Goal: Task Accomplishment & Management: Use online tool/utility

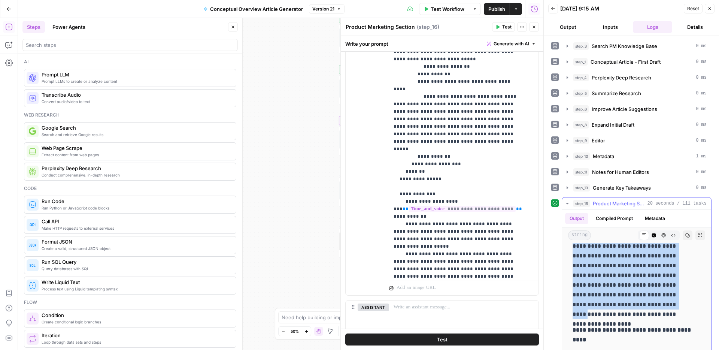
scroll to position [368, 0]
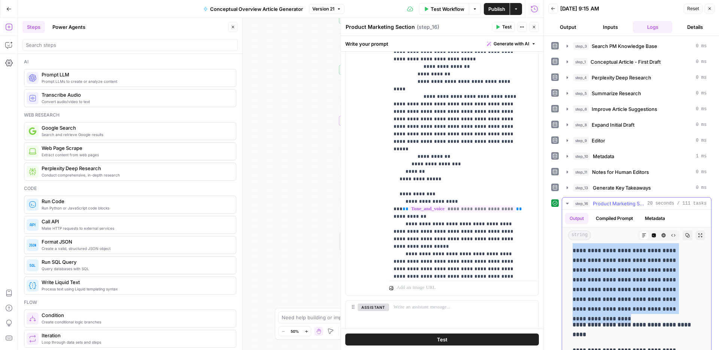
drag, startPoint x: 574, startPoint y: 265, endPoint x: 660, endPoint y: 308, distance: 96.2
copy div "**********"
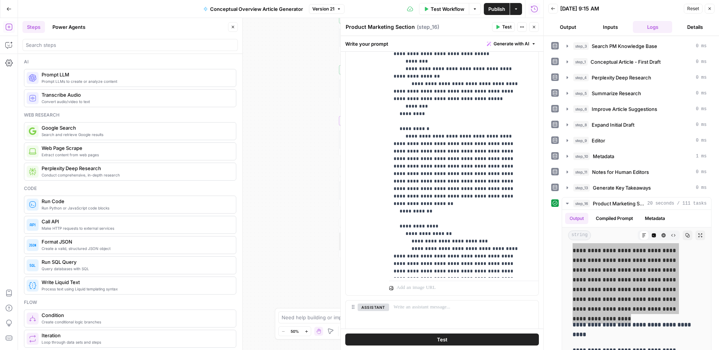
scroll to position [25, 0]
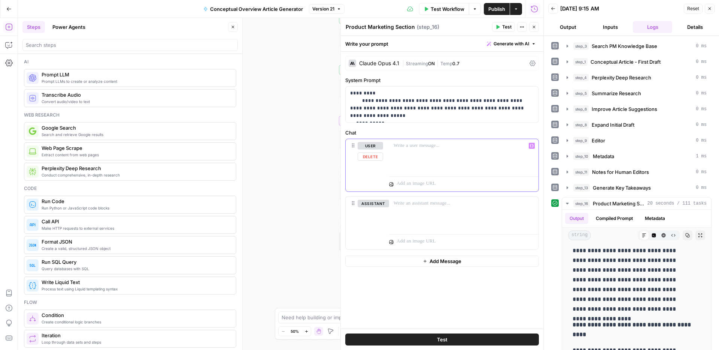
scroll to position [0, 0]
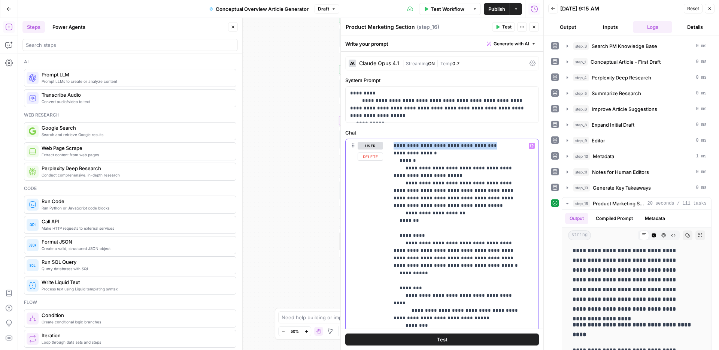
drag, startPoint x: 491, startPoint y: 145, endPoint x: 382, endPoint y: 143, distance: 108.7
click at [382, 143] on div "**********" at bounding box center [442, 300] width 193 height 323
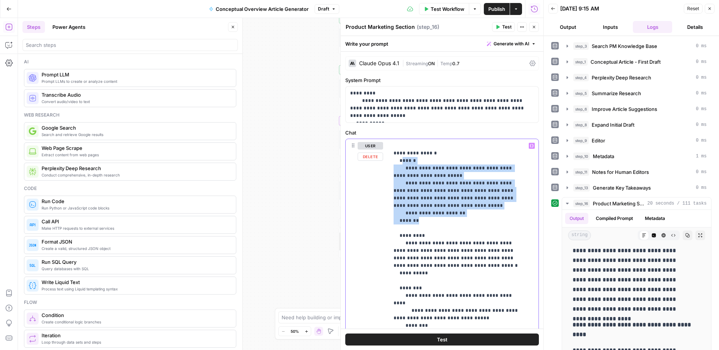
drag, startPoint x: 422, startPoint y: 221, endPoint x: 403, endPoint y: 161, distance: 63.7
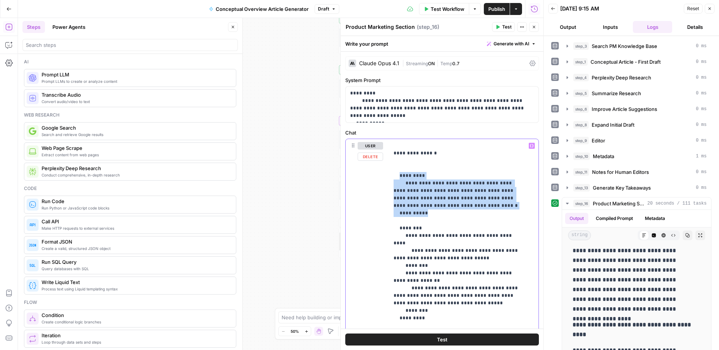
drag, startPoint x: 418, startPoint y: 206, endPoint x: 399, endPoint y: 179, distance: 32.5
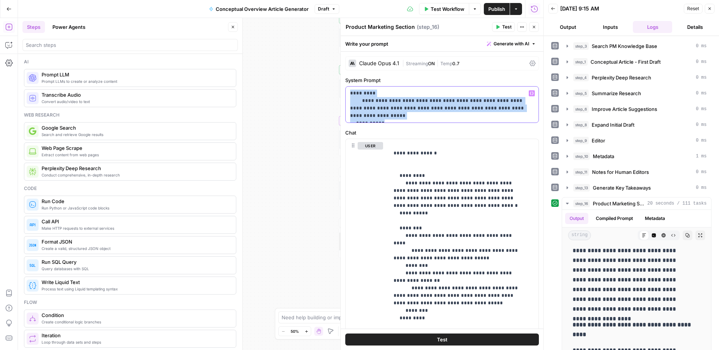
drag, startPoint x: 384, startPoint y: 117, endPoint x: 347, endPoint y: 87, distance: 47.7
click at [347, 87] on div "**********" at bounding box center [442, 105] width 193 height 36
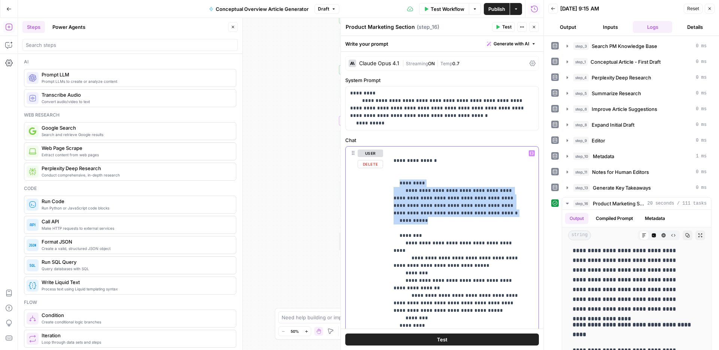
drag, startPoint x: 415, startPoint y: 214, endPoint x: 396, endPoint y: 174, distance: 44.2
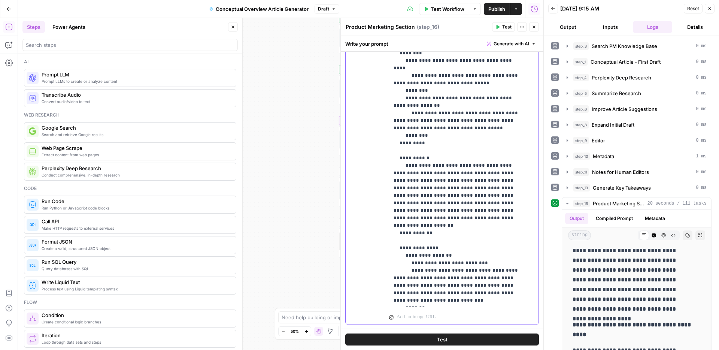
scroll to position [143, 0]
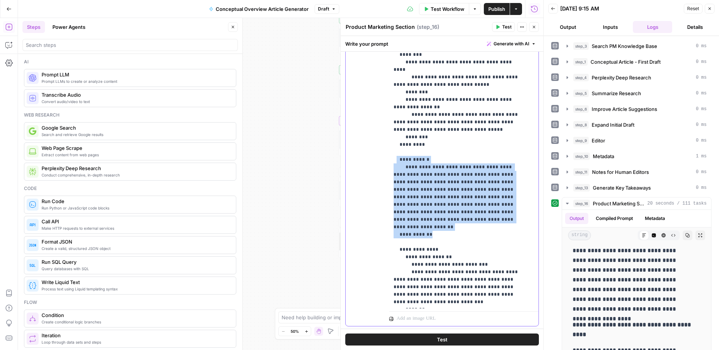
drag, startPoint x: 433, startPoint y: 226, endPoint x: 397, endPoint y: 160, distance: 75.0
click at [397, 160] on p "**********" at bounding box center [458, 320] width 129 height 629
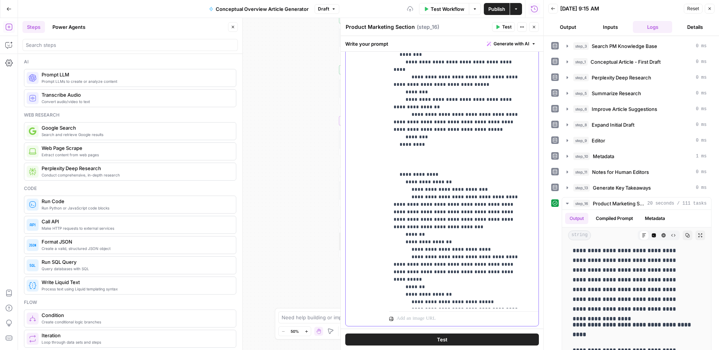
scroll to position [0, 0]
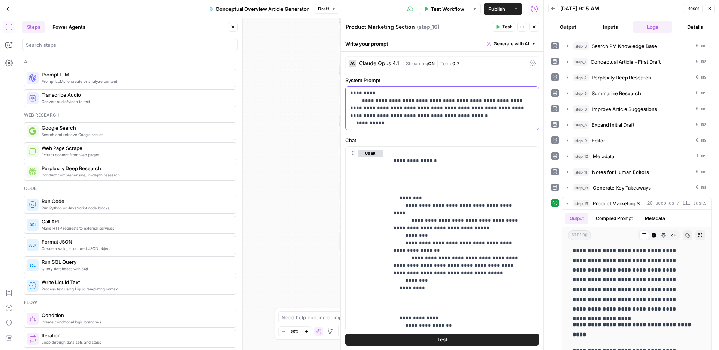
click at [419, 121] on p "**********" at bounding box center [439, 108] width 178 height 37
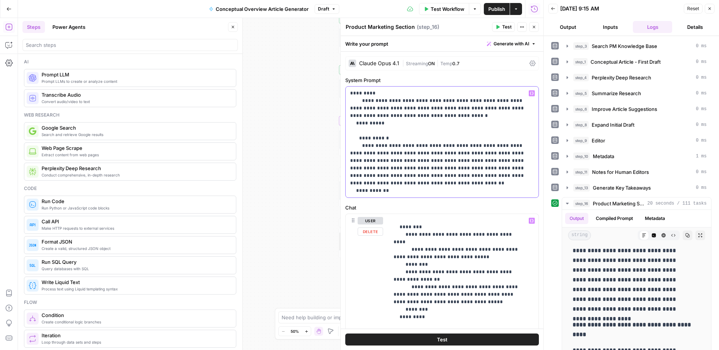
scroll to position [30, 0]
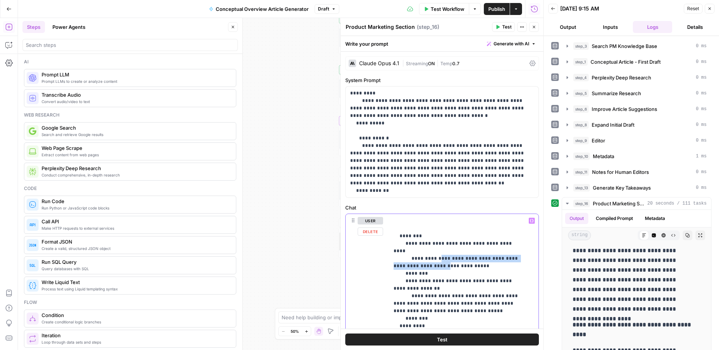
drag, startPoint x: 418, startPoint y: 266, endPoint x: 436, endPoint y: 260, distance: 18.7
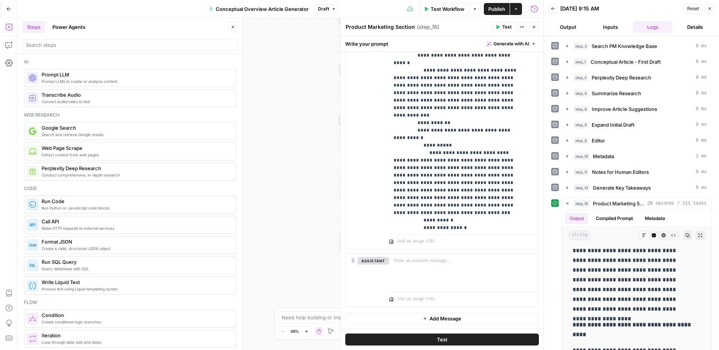
scroll to position [263, 0]
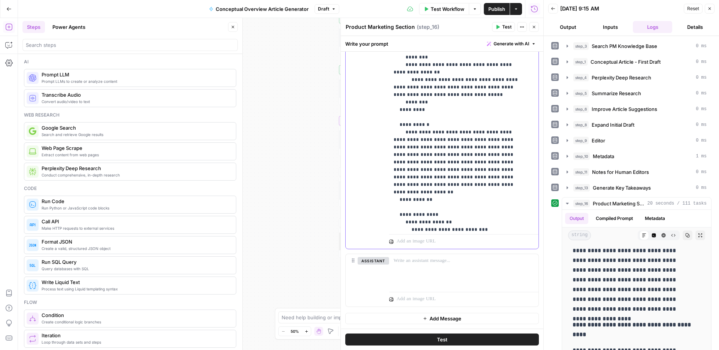
scroll to position [60, 0]
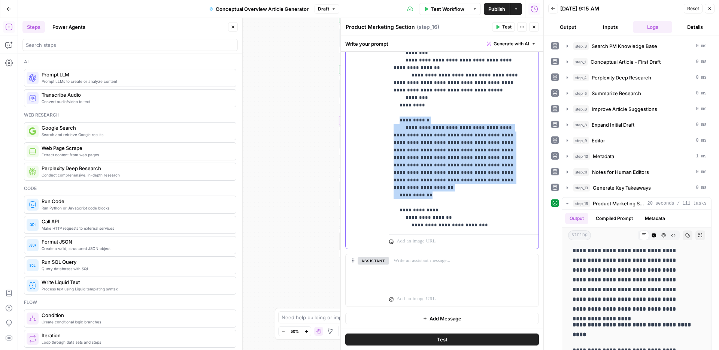
drag, startPoint x: 434, startPoint y: 185, endPoint x: 399, endPoint y: 123, distance: 71.1
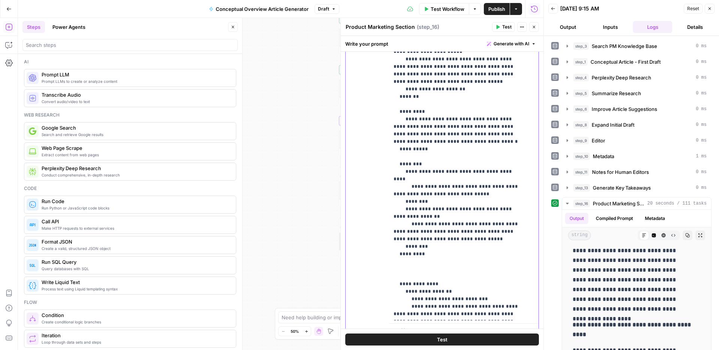
scroll to position [163, 0]
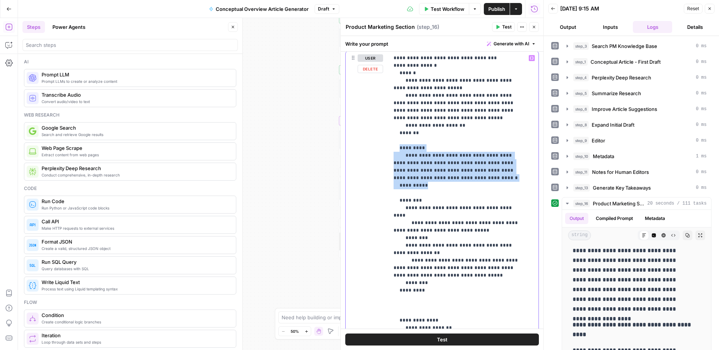
drag, startPoint x: 416, startPoint y: 178, endPoint x: 399, endPoint y: 148, distance: 33.9
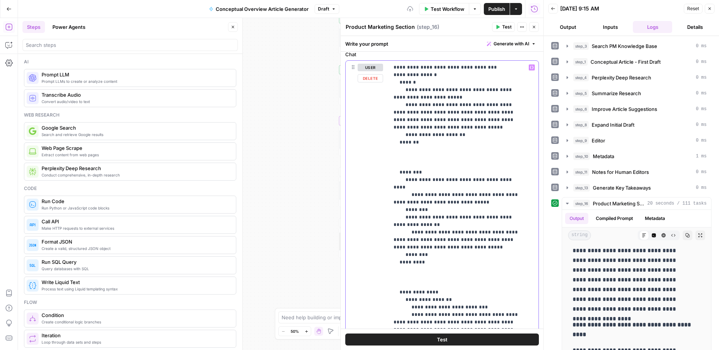
scroll to position [149, 0]
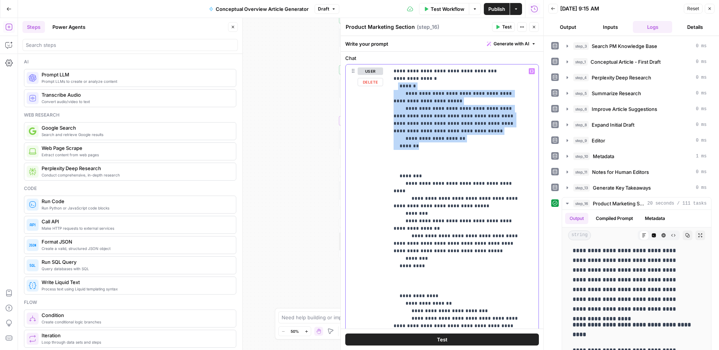
drag, startPoint x: 423, startPoint y: 146, endPoint x: 398, endPoint y: 84, distance: 66.9
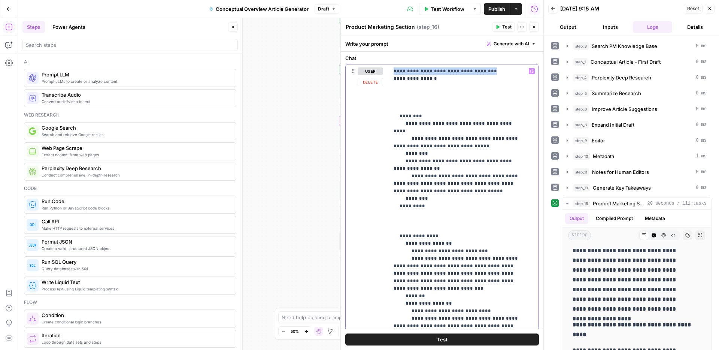
drag, startPoint x: 499, startPoint y: 70, endPoint x: 412, endPoint y: 66, distance: 86.3
click at [412, 66] on div "**********" at bounding box center [461, 216] width 144 height 305
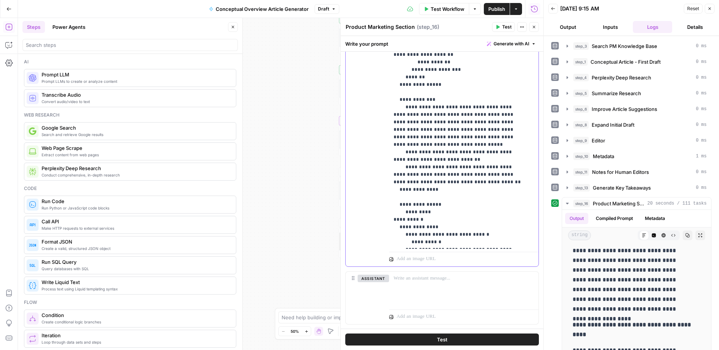
scroll to position [288, 0]
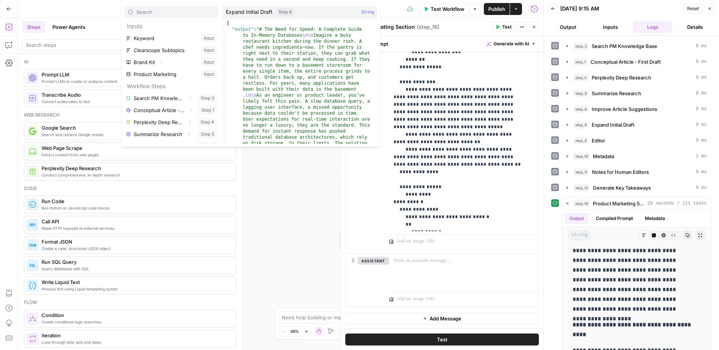
scroll to position [68, 0]
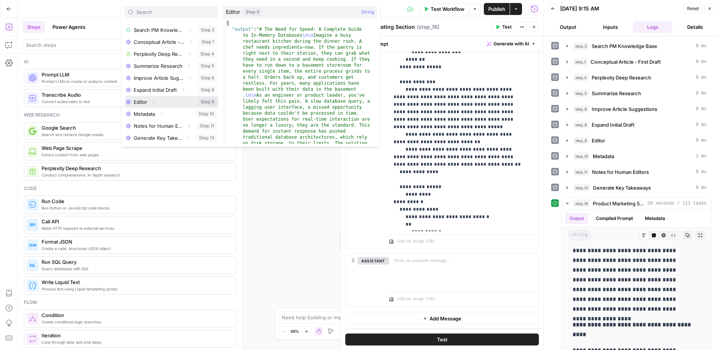
click at [142, 99] on button "Select variable Editor" at bounding box center [172, 102] width 94 height 12
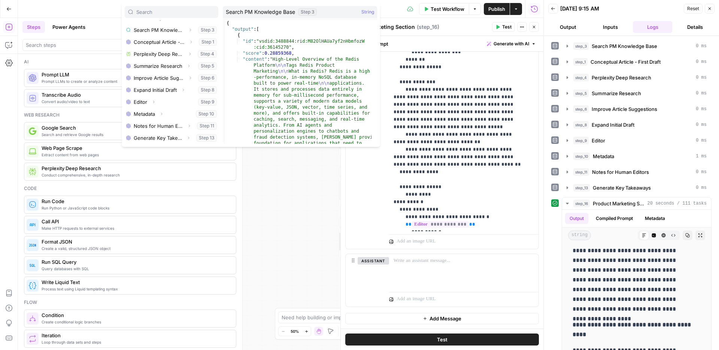
scroll to position [0, 0]
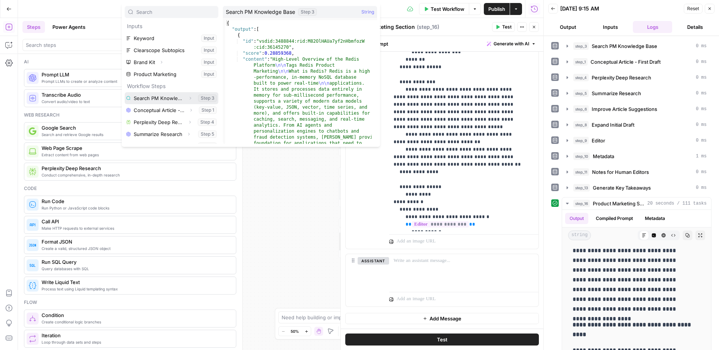
click at [158, 98] on button "Select variable Search PM Knowledge Base" at bounding box center [172, 98] width 94 height 12
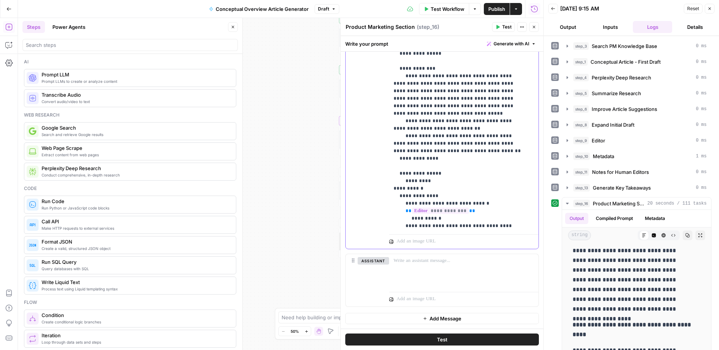
scroll to position [652, 0]
click at [494, 7] on span "Publish" at bounding box center [497, 8] width 17 height 7
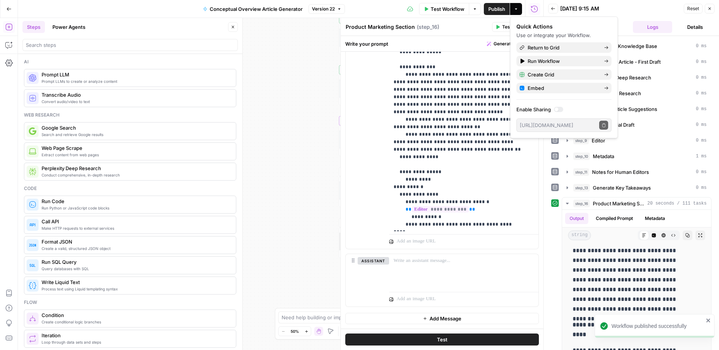
click at [439, 334] on button "Test" at bounding box center [442, 339] width 194 height 12
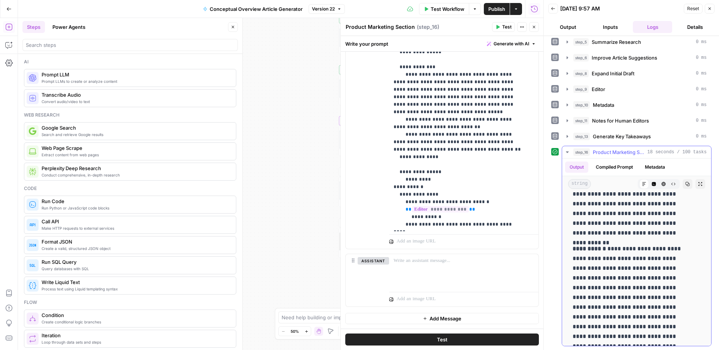
scroll to position [0, 0]
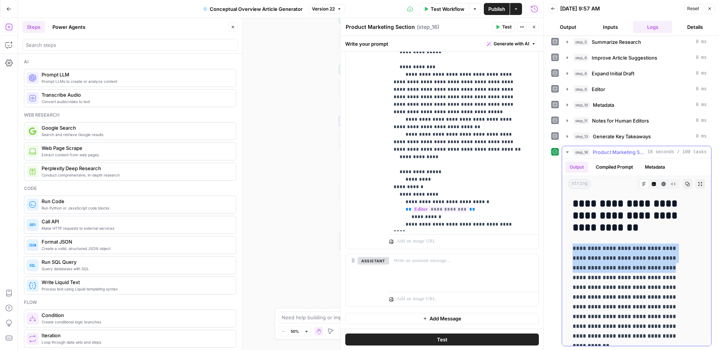
drag, startPoint x: 572, startPoint y: 247, endPoint x: 633, endPoint y: 272, distance: 65.5
click at [633, 272] on p "**********" at bounding box center [631, 292] width 117 height 97
copy p "**********"
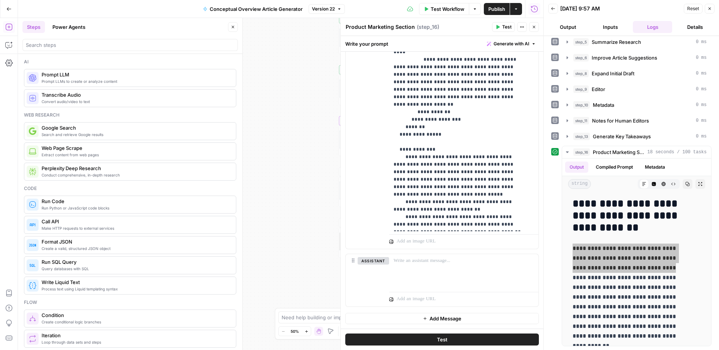
scroll to position [563, 0]
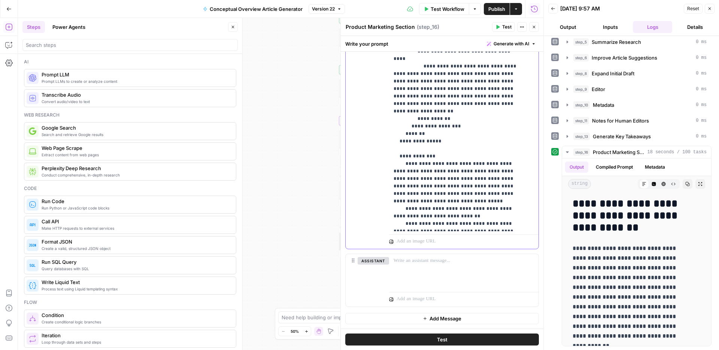
click at [492, 12] on span "Publish" at bounding box center [497, 8] width 17 height 7
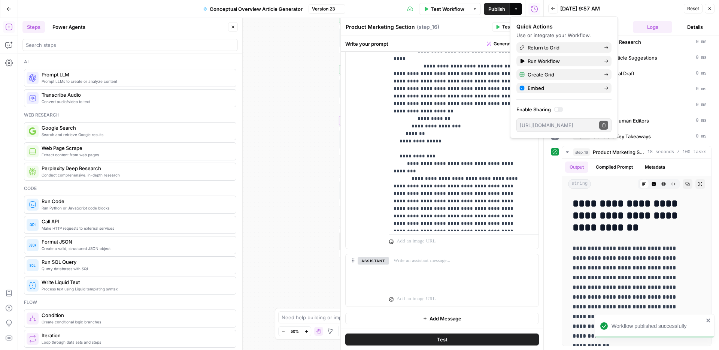
click at [498, 25] on icon "button" at bounding box center [498, 27] width 4 height 4
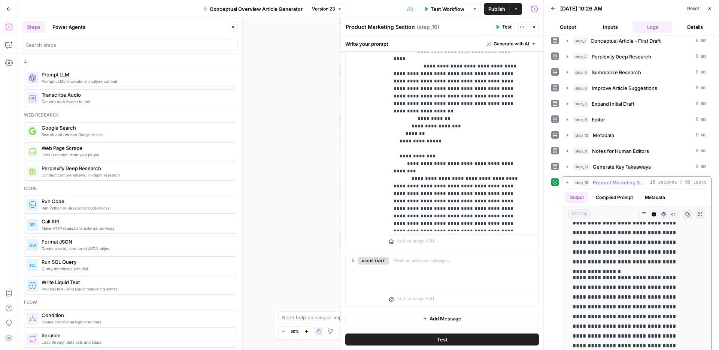
scroll to position [51, 0]
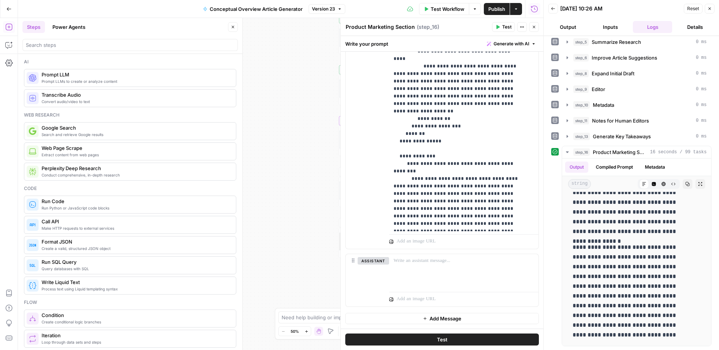
click at [535, 25] on icon "button" at bounding box center [534, 27] width 4 height 4
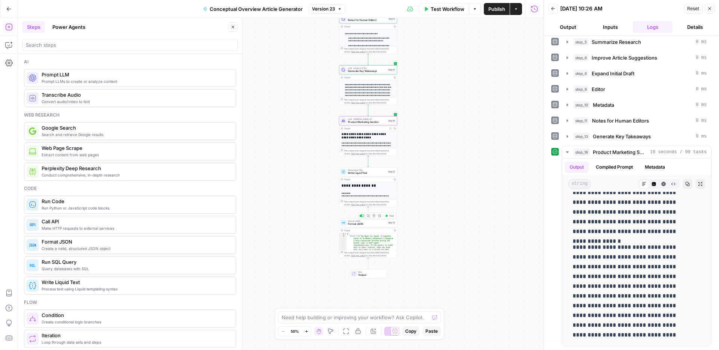
click at [365, 222] on span "Format JSON" at bounding box center [367, 224] width 38 height 4
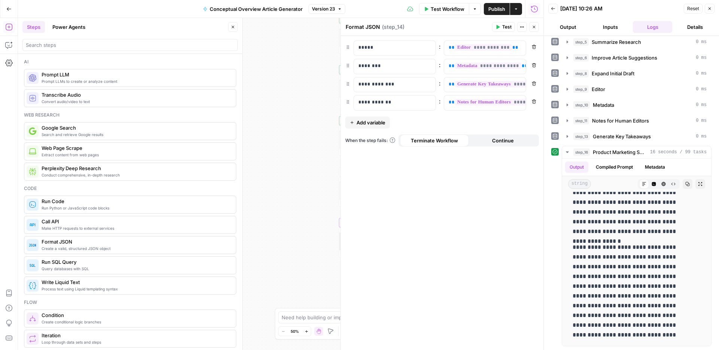
click at [368, 123] on span "Add variable" at bounding box center [371, 122] width 29 height 7
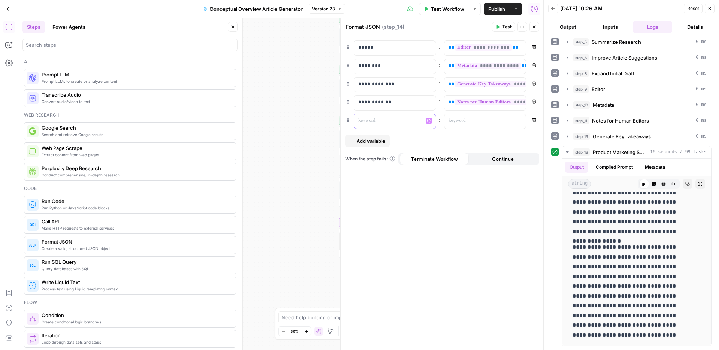
click at [372, 120] on p at bounding box center [389, 120] width 61 height 7
click at [465, 118] on p at bounding box center [479, 120] width 61 height 7
click at [523, 120] on div "“/” to reference Variables Menu" at bounding box center [485, 121] width 82 height 15
click at [521, 120] on button "Variables Menu" at bounding box center [519, 121] width 6 height 6
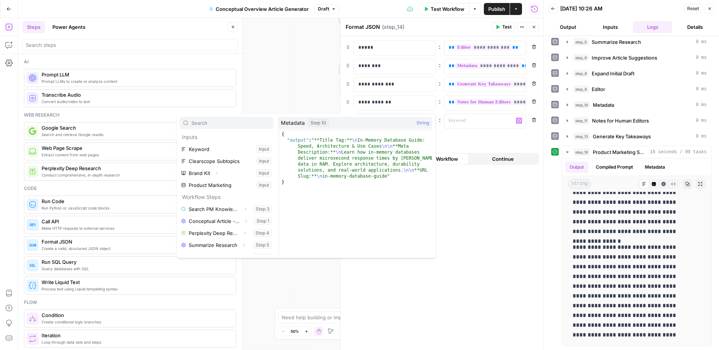
scroll to position [92, 0]
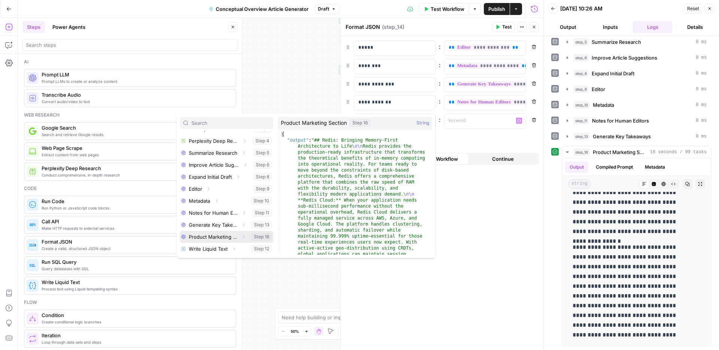
click at [210, 240] on button "Select variable Product Marketing Section" at bounding box center [227, 237] width 94 height 12
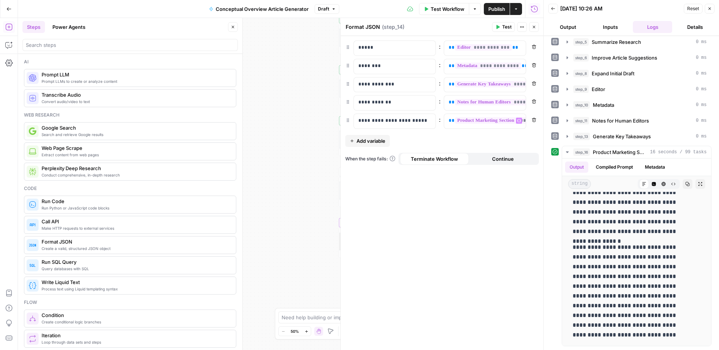
click at [498, 8] on span "Publish" at bounding box center [497, 8] width 17 height 7
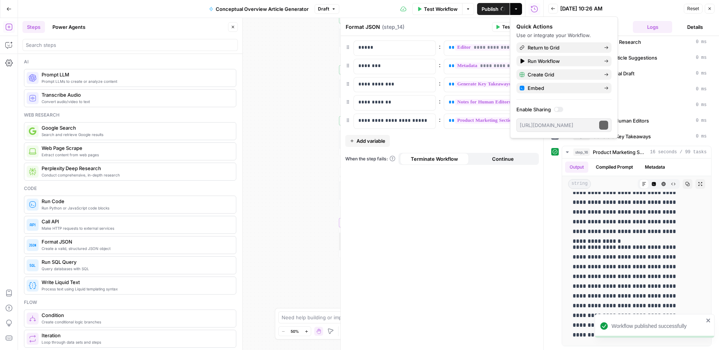
click at [531, 25] on div "Quick Actions" at bounding box center [564, 26] width 95 height 7
drag, startPoint x: 474, startPoint y: 22, endPoint x: 527, endPoint y: 24, distance: 52.8
click at [476, 22] on div "Format JSON Format JSON ( step_14 ) Test Actions Close" at bounding box center [442, 27] width 194 height 10
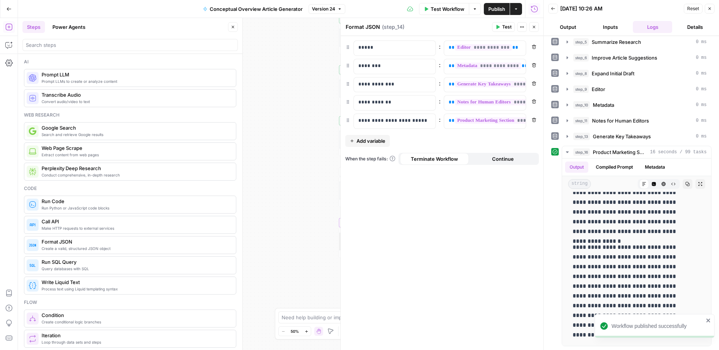
click at [533, 27] on icon "button" at bounding box center [534, 27] width 4 height 4
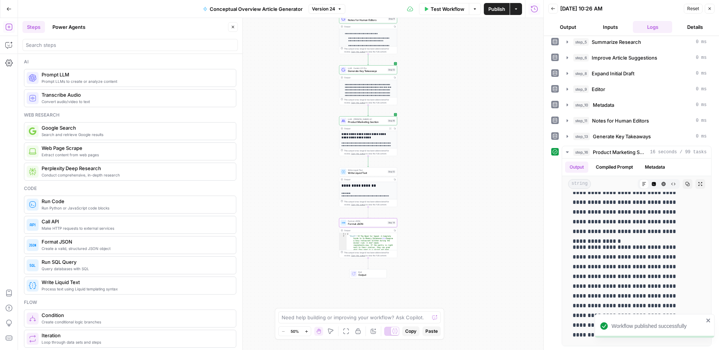
click at [375, 119] on span "LLM · [PERSON_NAME] 4.1" at bounding box center [367, 119] width 38 height 3
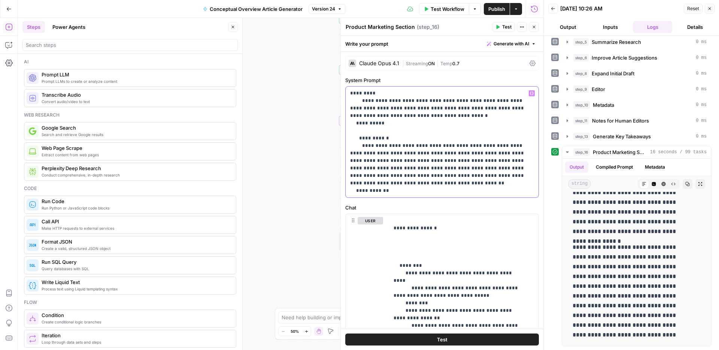
click at [389, 102] on p "**********" at bounding box center [439, 142] width 178 height 105
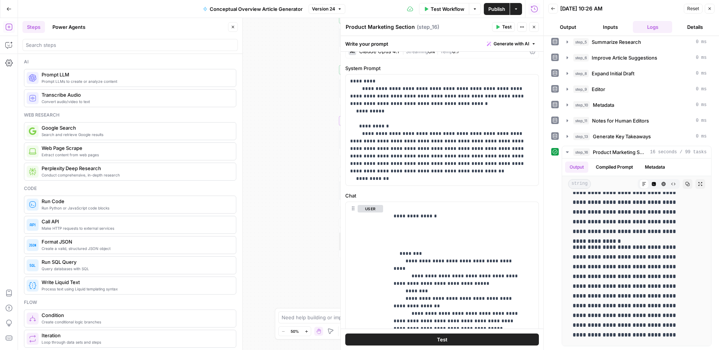
scroll to position [13, 0]
click at [533, 28] on icon "button" at bounding box center [534, 27] width 3 height 3
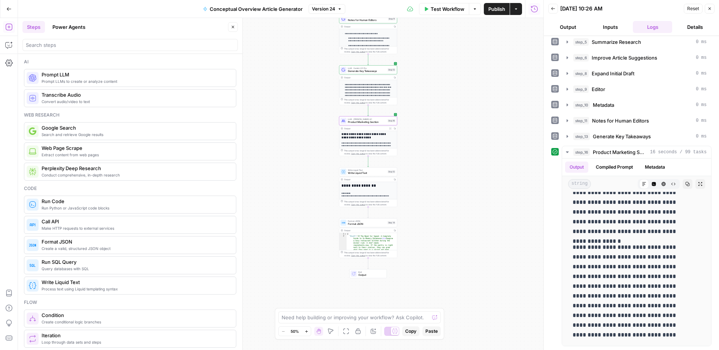
click at [233, 24] on button "Close" at bounding box center [233, 27] width 10 height 10
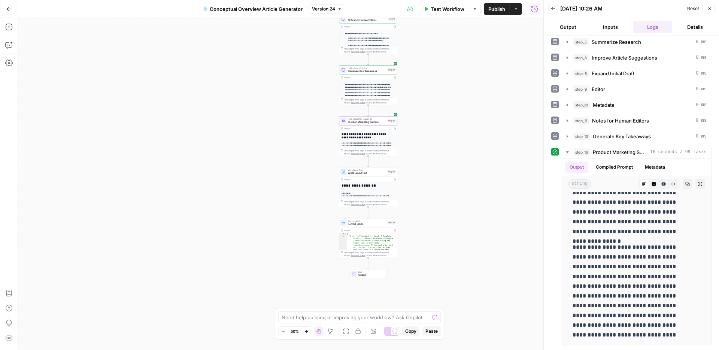
click at [359, 221] on span "Format JSON" at bounding box center [367, 221] width 38 height 3
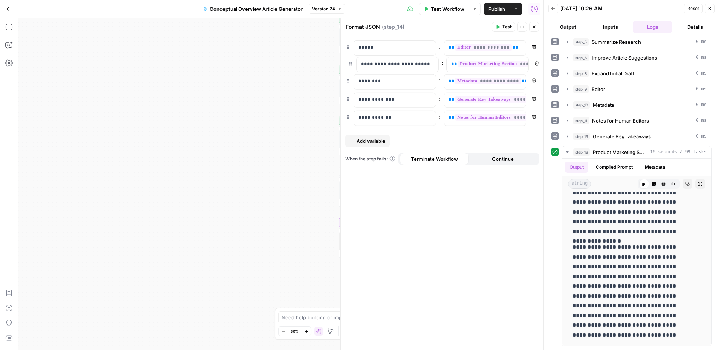
drag, startPoint x: 346, startPoint y: 108, endPoint x: 349, endPoint y: 62, distance: 46.2
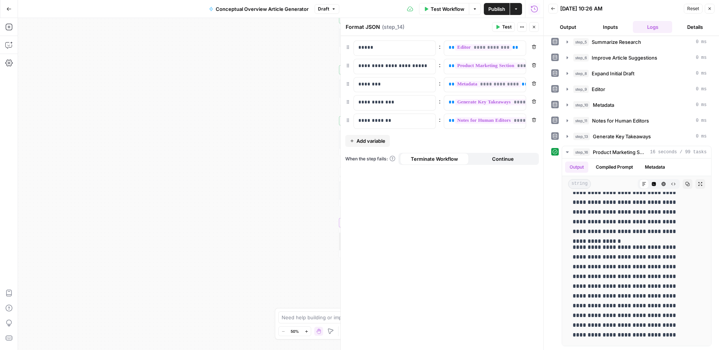
click at [532, 26] on icon "button" at bounding box center [534, 27] width 4 height 4
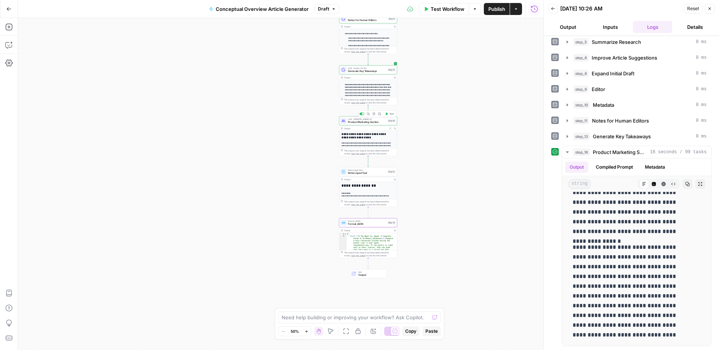
click at [356, 121] on span "Product Marketing Section" at bounding box center [367, 122] width 38 height 4
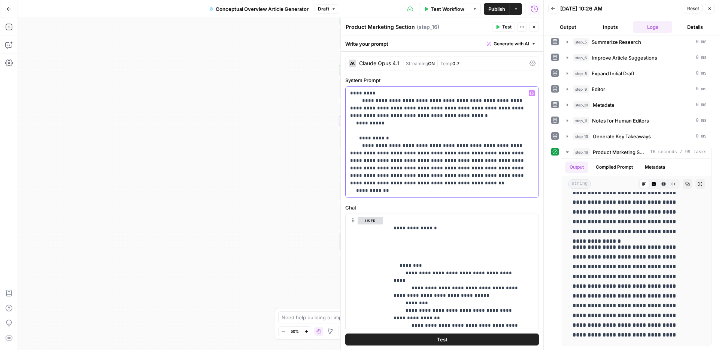
click at [404, 102] on p "**********" at bounding box center [439, 142] width 178 height 105
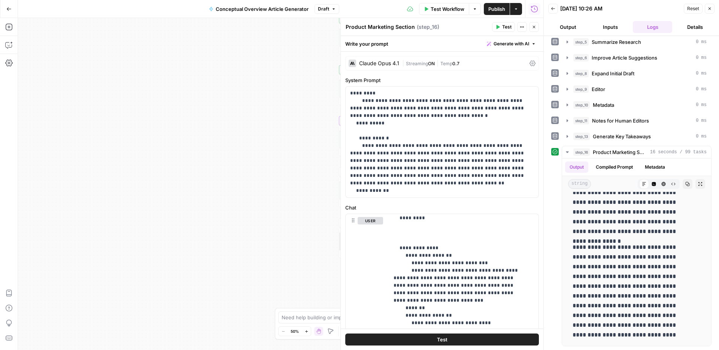
scroll to position [139, 0]
click at [536, 25] on icon "button" at bounding box center [534, 27] width 4 height 4
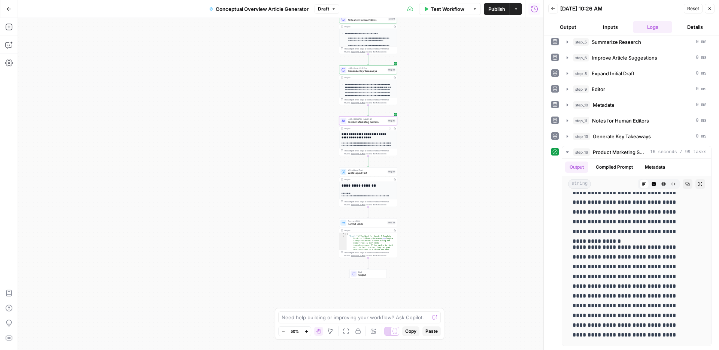
click at [710, 10] on icon "button" at bounding box center [710, 8] width 4 height 4
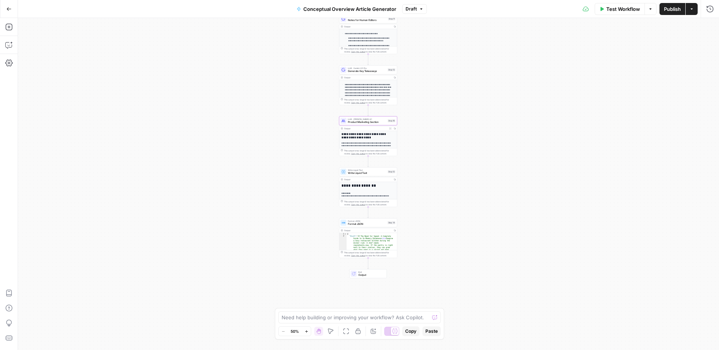
click at [5, 7] on button "Go Back" at bounding box center [8, 8] width 13 height 13
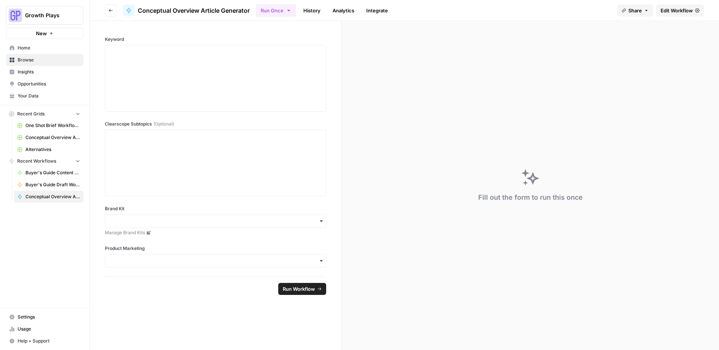
click at [105, 12] on button "Go back" at bounding box center [111, 10] width 12 height 12
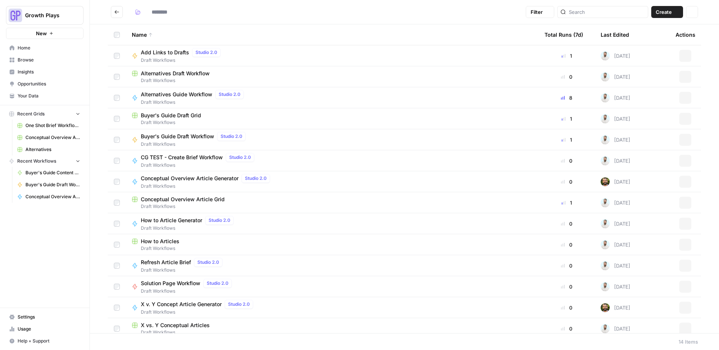
type input "**********"
click at [60, 33] on button "New" at bounding box center [45, 33] width 78 height 11
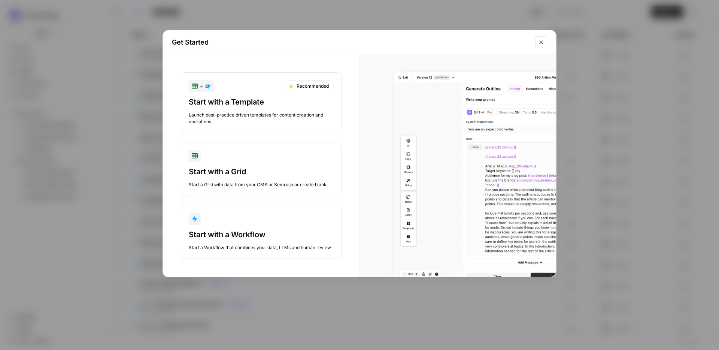
click at [241, 221] on div "button" at bounding box center [261, 219] width 145 height 12
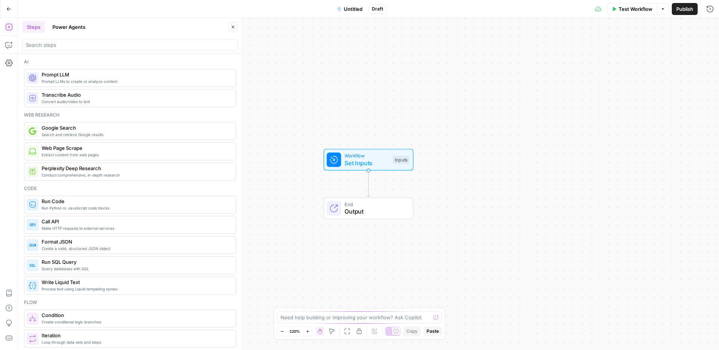
click at [355, 10] on span "Untitled" at bounding box center [353, 8] width 19 height 7
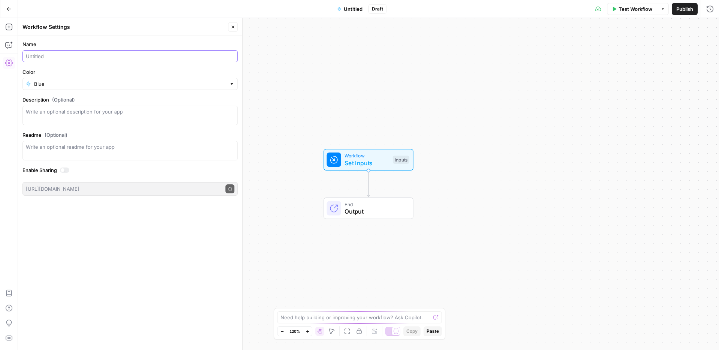
click at [61, 56] on input "Name" at bounding box center [130, 55] width 209 height 7
type input "Refresh Article Workflow"
click at [61, 87] on input "Color" at bounding box center [130, 83] width 192 height 7
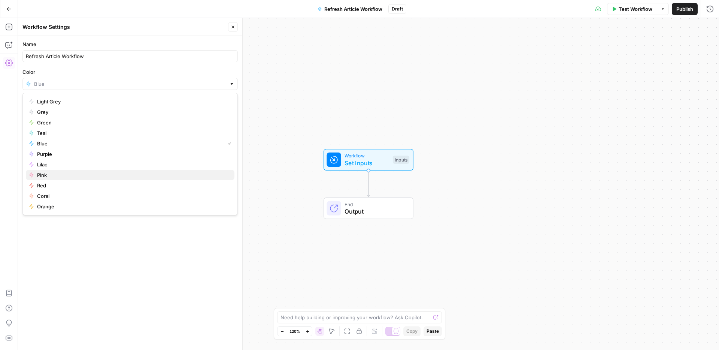
click at [48, 172] on span "Pink" at bounding box center [132, 174] width 191 height 7
type input "Pink"
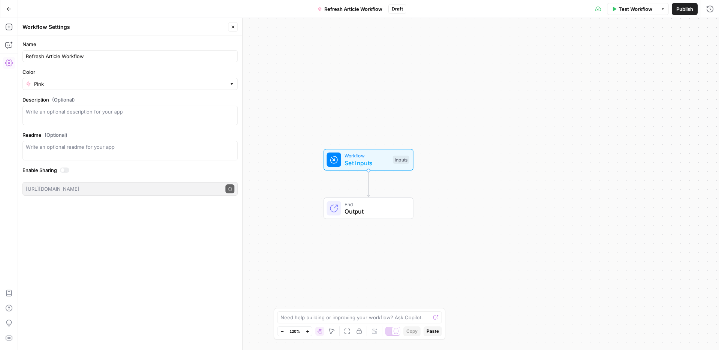
click at [236, 25] on button "Close" at bounding box center [233, 27] width 10 height 10
click at [362, 160] on span "Set Inputs" at bounding box center [367, 162] width 45 height 9
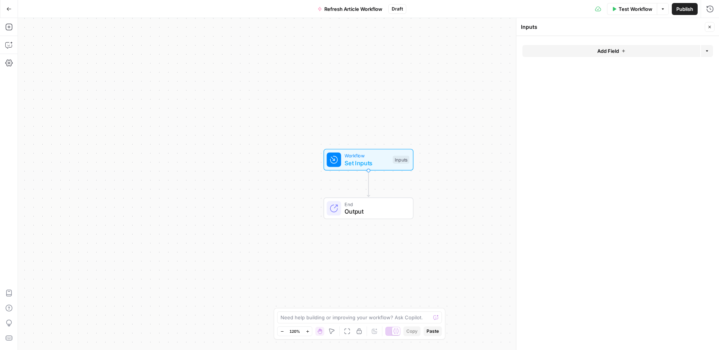
drag, startPoint x: 584, startPoint y: 43, endPoint x: 584, endPoint y: 48, distance: 5.3
click at [584, 45] on form "Add Field Options" at bounding box center [618, 193] width 203 height 314
click at [584, 48] on button "Add Field" at bounding box center [612, 51] width 178 height 12
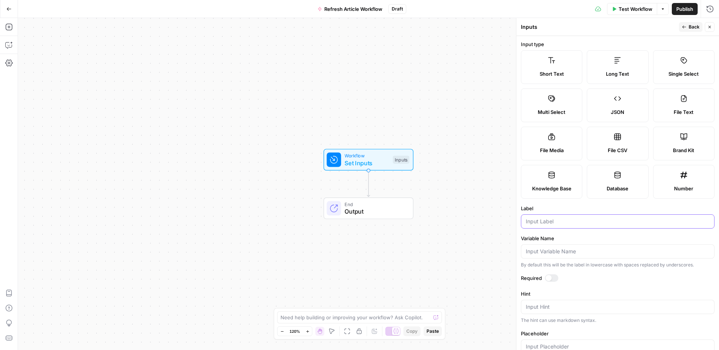
click at [552, 225] on input "Label" at bounding box center [618, 221] width 184 height 7
type input "Keyword"
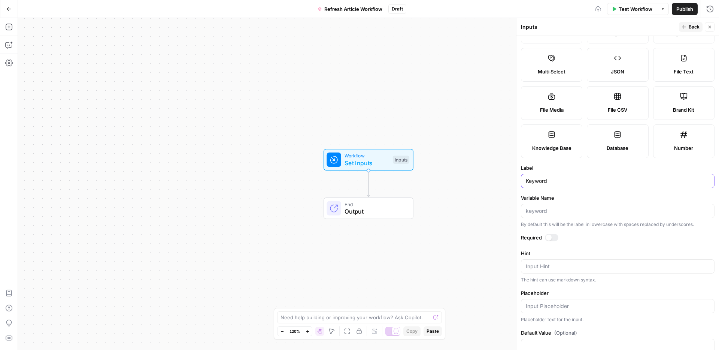
scroll to position [135, 0]
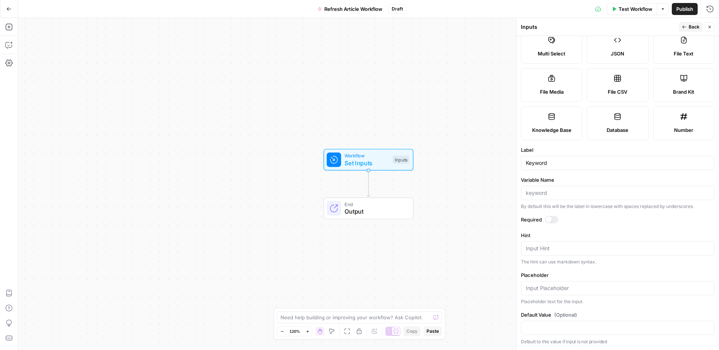
click at [554, 220] on div at bounding box center [551, 219] width 13 height 7
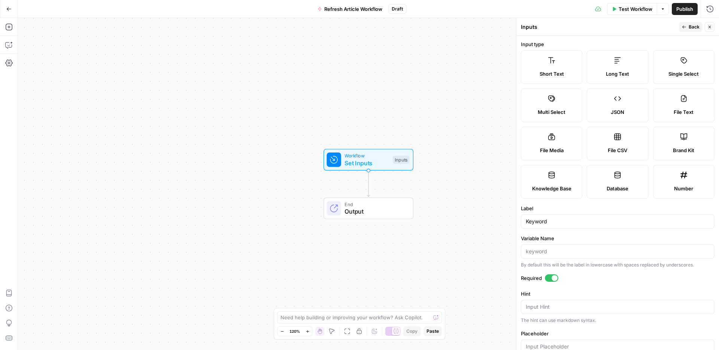
click at [691, 27] on span "Back" at bounding box center [694, 27] width 11 height 7
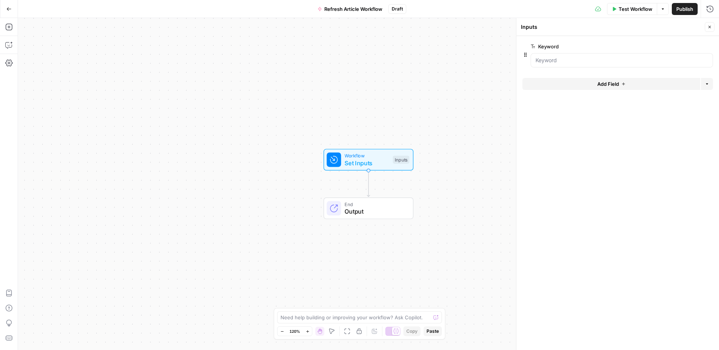
click at [585, 84] on button "Add Field" at bounding box center [612, 84] width 178 height 12
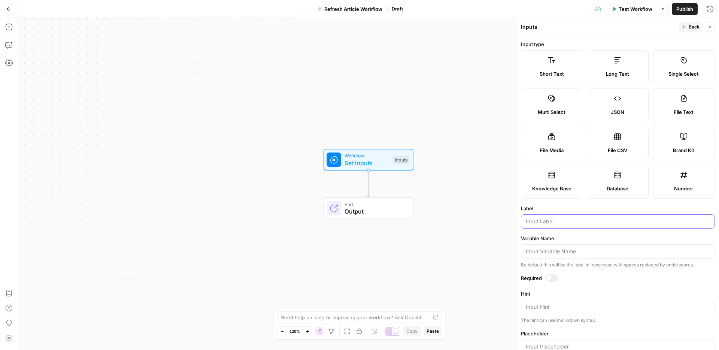
click at [554, 225] on input "Label" at bounding box center [618, 221] width 184 height 7
type input "Existing Content URL"
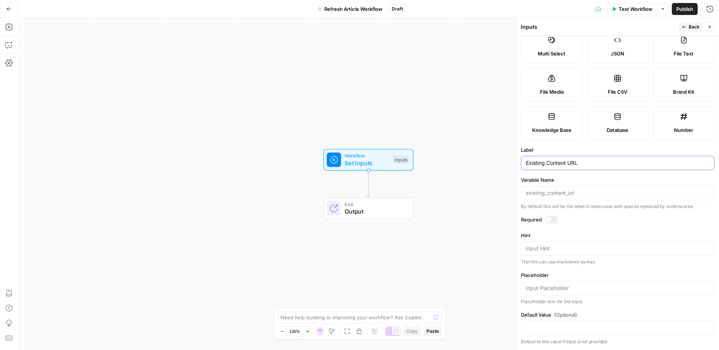
scroll to position [120, 0]
click at [553, 223] on div at bounding box center [551, 219] width 13 height 7
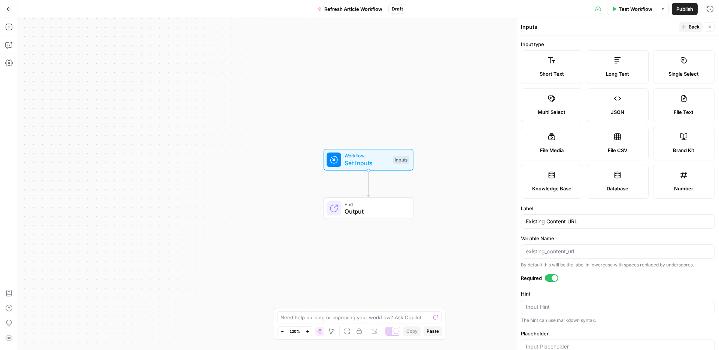
click at [689, 31] on button "Back" at bounding box center [691, 27] width 24 height 10
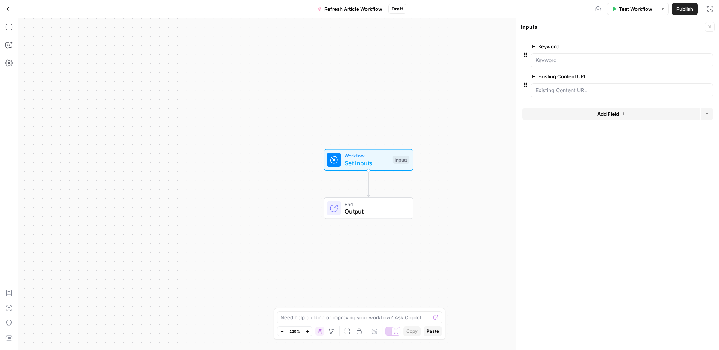
click at [610, 121] on div "Add Field Options" at bounding box center [618, 117] width 191 height 18
click at [608, 116] on span "Add Field" at bounding box center [609, 113] width 22 height 7
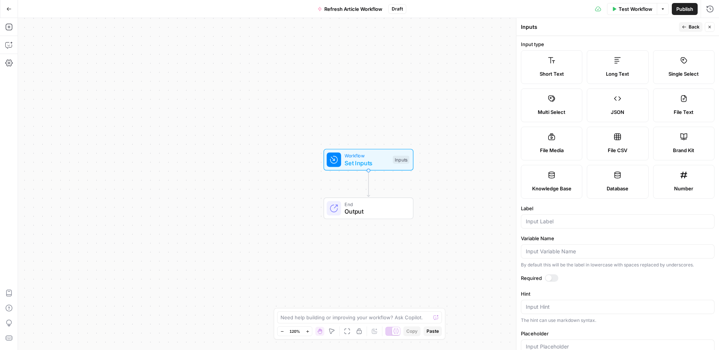
click at [653, 160] on label "Brand Kit" at bounding box center [683, 144] width 61 height 34
click at [553, 229] on div at bounding box center [618, 221] width 194 height 14
type input "Brand Kit"
click at [690, 27] on span "Back" at bounding box center [694, 27] width 11 height 7
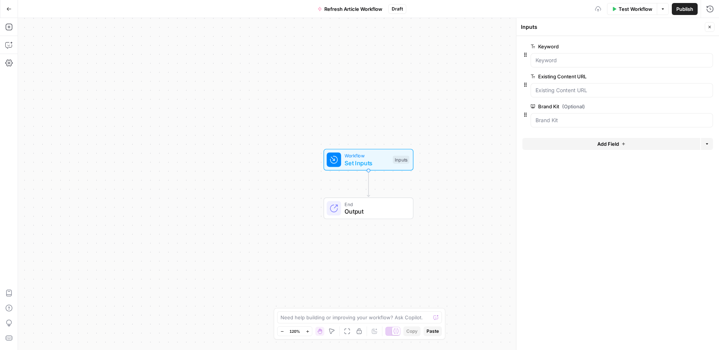
click at [597, 133] on form "Keyword edit field Delete group Existing Content URL edit field Delete group Br…" at bounding box center [618, 193] width 203 height 314
click at [599, 142] on span "Add Field" at bounding box center [609, 143] width 22 height 7
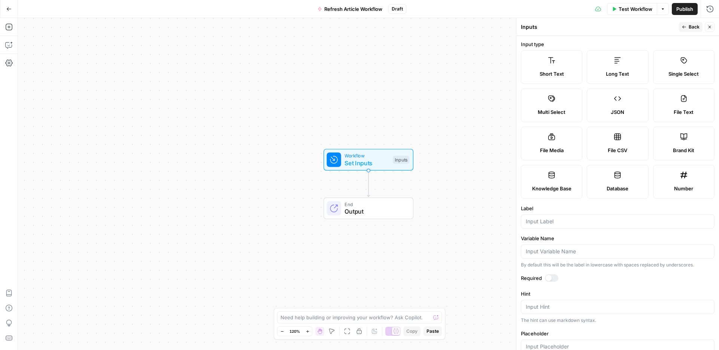
click at [572, 192] on span "Knowledge Base" at bounding box center [551, 188] width 39 height 7
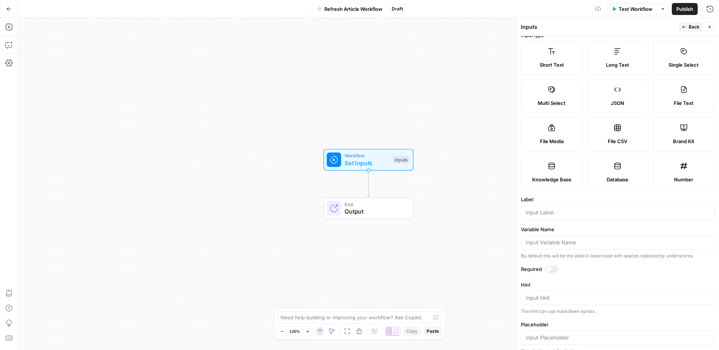
scroll to position [15, 0]
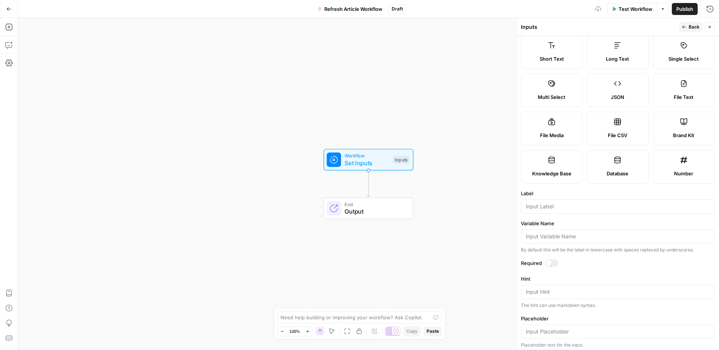
click at [564, 214] on div at bounding box center [618, 206] width 194 height 14
type input "Product Marketing Wiki"
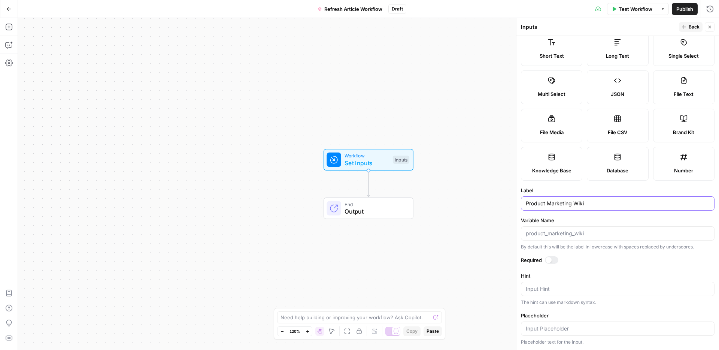
scroll to position [0, 0]
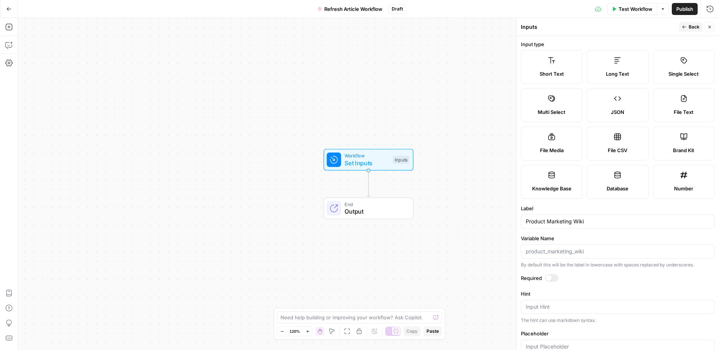
click at [687, 32] on header "Inputs Back Close" at bounding box center [618, 27] width 203 height 18
click at [687, 27] on button "Back" at bounding box center [691, 27] width 24 height 10
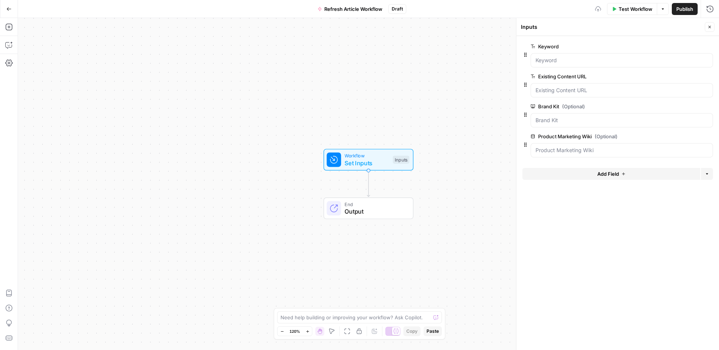
click at [601, 170] on span "Add Field" at bounding box center [609, 173] width 22 height 7
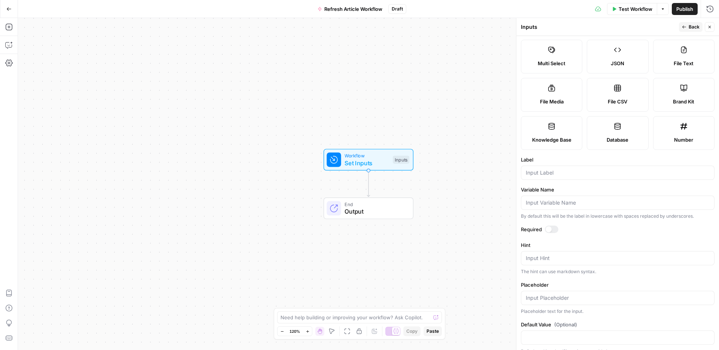
scroll to position [64, 0]
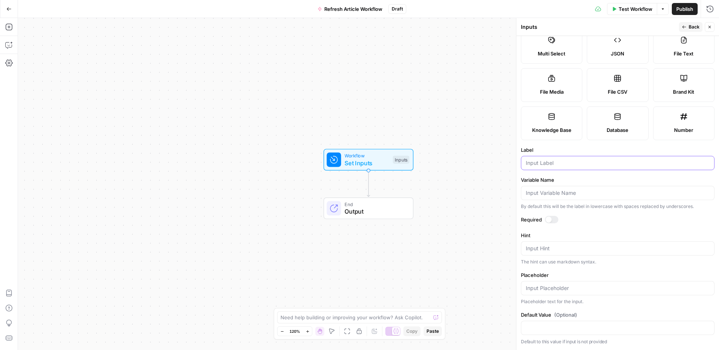
click at [555, 167] on input "Label" at bounding box center [618, 162] width 184 height 7
type input "Internal Linking DB"
click at [698, 25] on span "Back" at bounding box center [694, 27] width 11 height 7
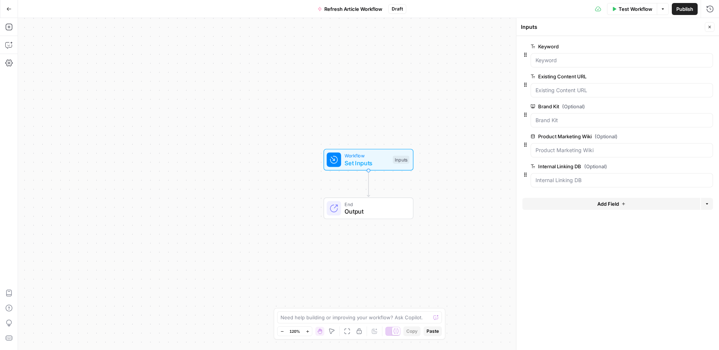
click at [712, 27] on button "Close" at bounding box center [710, 27] width 10 height 10
click at [14, 54] on div "Add Steps Copilot Settings AirOps Academy Help Give Feedback Shortcuts" at bounding box center [9, 184] width 18 height 332
click at [11, 27] on icon "button" at bounding box center [8, 26] width 7 height 7
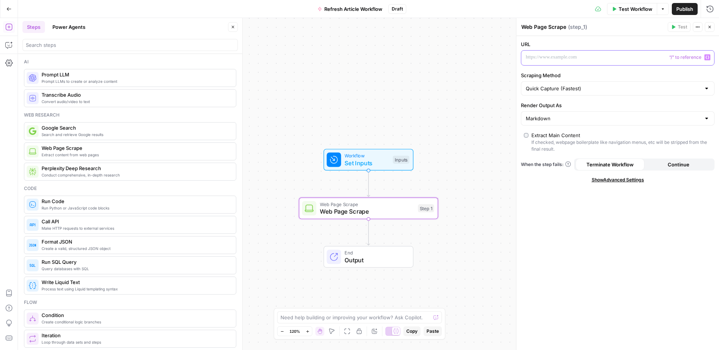
click at [708, 59] on icon "button" at bounding box center [708, 57] width 4 height 3
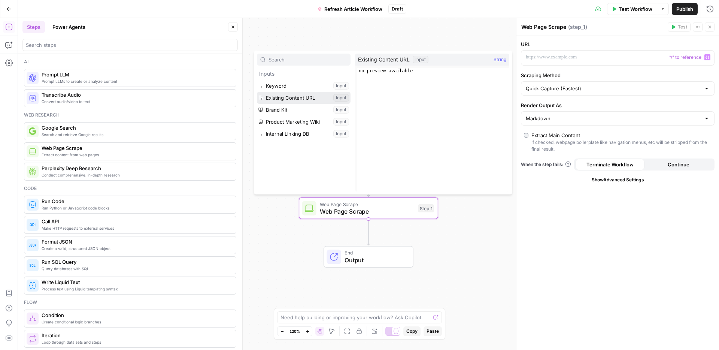
click at [308, 94] on button "Select variable Existing Content URL" at bounding box center [304, 98] width 94 height 12
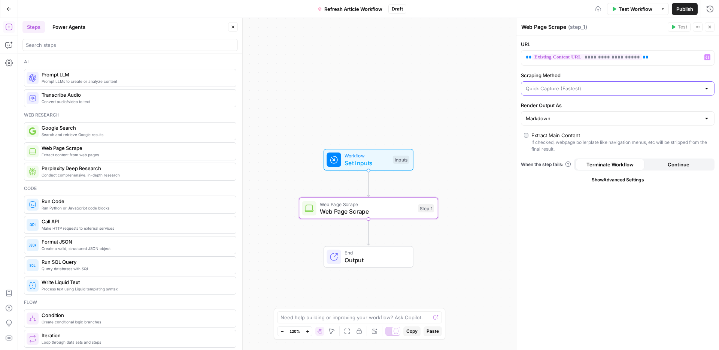
click at [609, 88] on input "Scraping Method" at bounding box center [613, 88] width 175 height 7
type input "Quick Capture (Fastest)"
click at [600, 78] on label "Scraping Method" at bounding box center [618, 75] width 194 height 7
click at [600, 85] on input "Quick Capture (Fastest)" at bounding box center [613, 88] width 175 height 7
type input "Quick Capture (Fastest)"
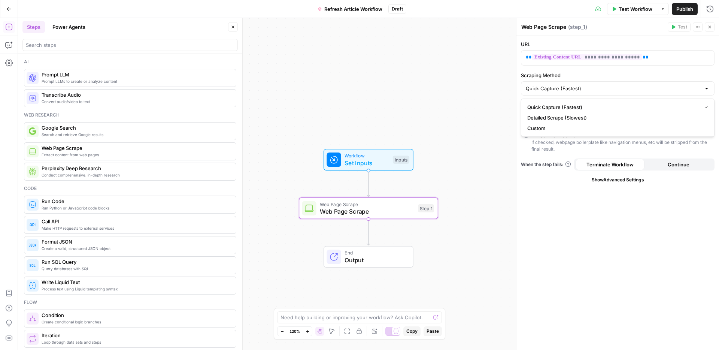
click at [605, 68] on div "**********" at bounding box center [618, 193] width 203 height 314
click at [710, 27] on icon "button" at bounding box center [710, 27] width 3 height 3
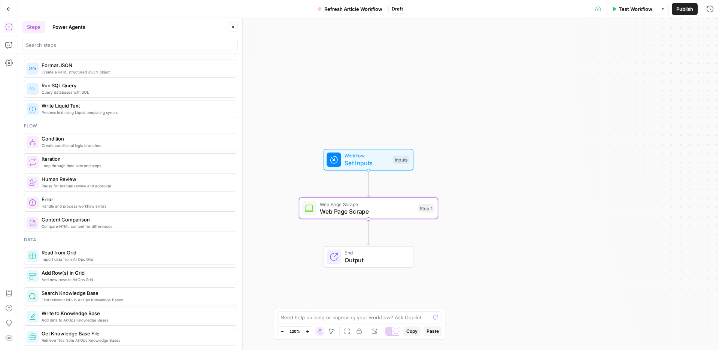
scroll to position [175, 0]
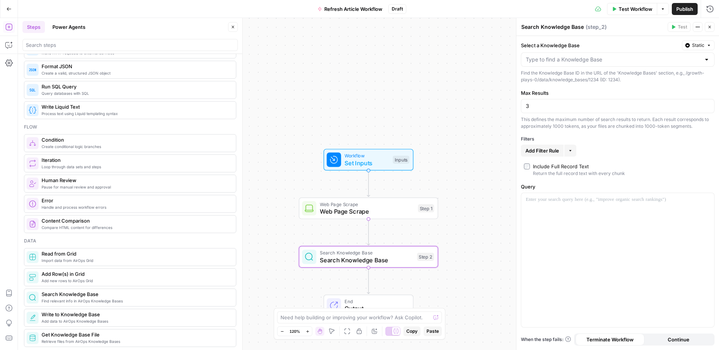
drag, startPoint x: 82, startPoint y: 295, endPoint x: 402, endPoint y: 2, distance: 434.1
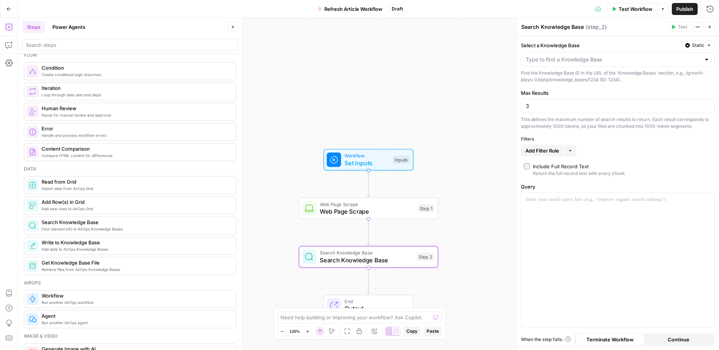
scroll to position [266, 0]
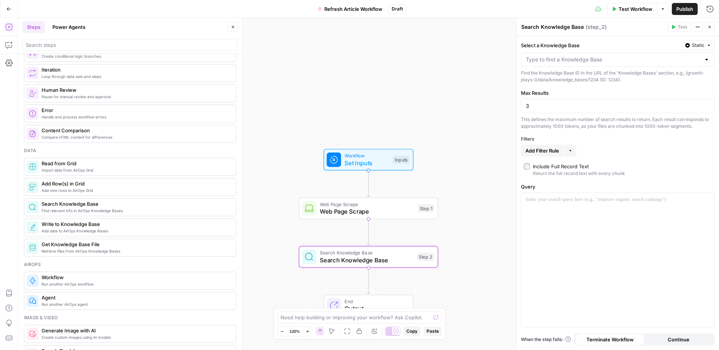
click at [392, 249] on span "Search Knowledge Base" at bounding box center [367, 252] width 94 height 7
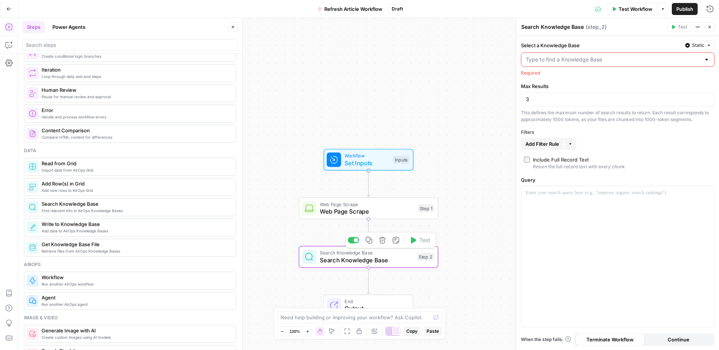
click at [380, 240] on icon "button" at bounding box center [382, 239] width 7 height 7
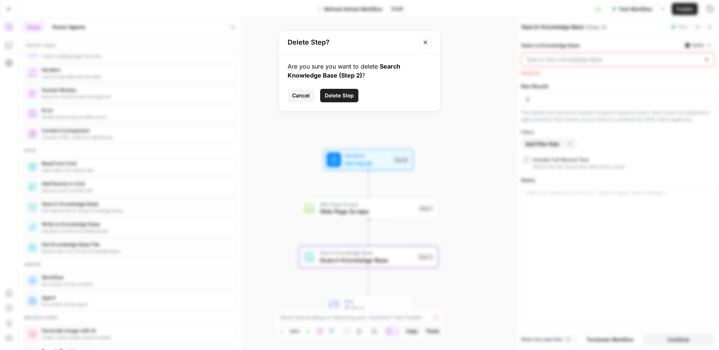
click at [347, 96] on span "Delete Step" at bounding box center [339, 95] width 29 height 7
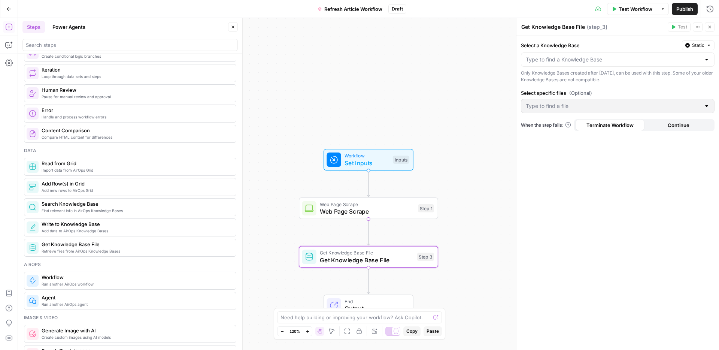
click at [698, 45] on span "Static" at bounding box center [698, 45] width 12 height 7
click at [669, 83] on div "Set value with Liquid" at bounding box center [682, 85] width 54 height 7
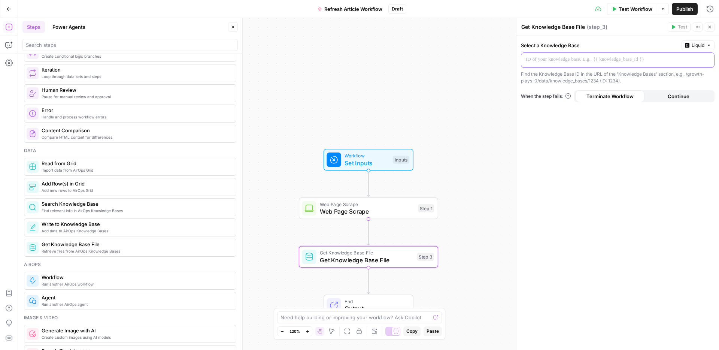
click at [601, 63] on p at bounding box center [612, 59] width 172 height 7
click at [707, 61] on icon "button" at bounding box center [708, 59] width 4 height 3
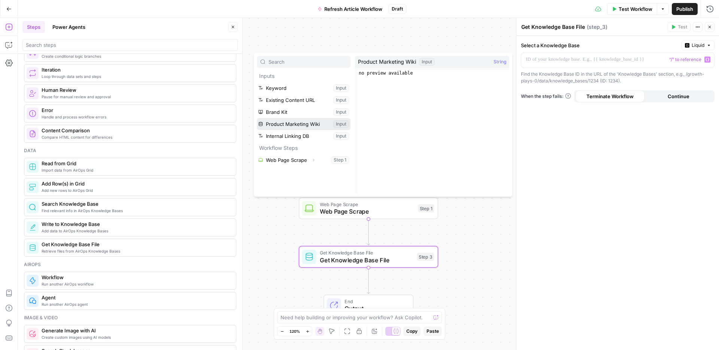
click at [281, 121] on button "Select variable Product Marketing Wiki" at bounding box center [304, 124] width 94 height 12
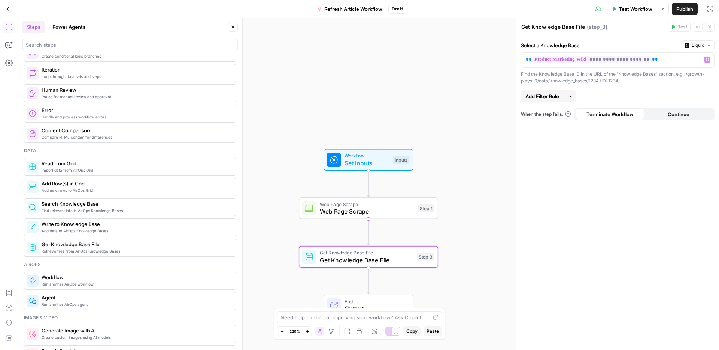
click at [551, 99] on span "Add Filter Rule" at bounding box center [543, 96] width 34 height 7
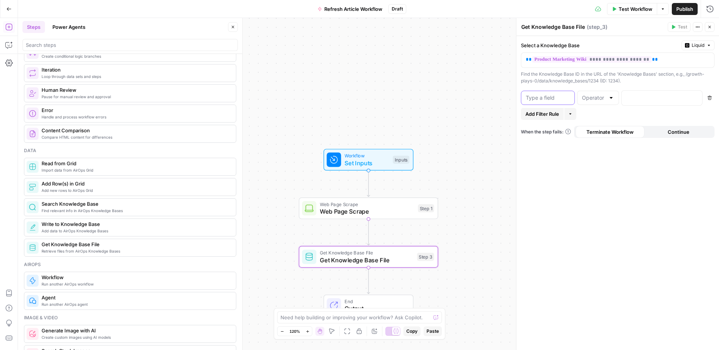
click at [550, 98] on input "text" at bounding box center [548, 97] width 44 height 7
click at [610, 100] on div at bounding box center [611, 97] width 6 height 7
click at [531, 98] on input "text" at bounding box center [548, 97] width 44 height 7
click at [625, 101] on div at bounding box center [656, 98] width 69 height 15
click at [708, 98] on icon "button" at bounding box center [710, 98] width 4 height 4
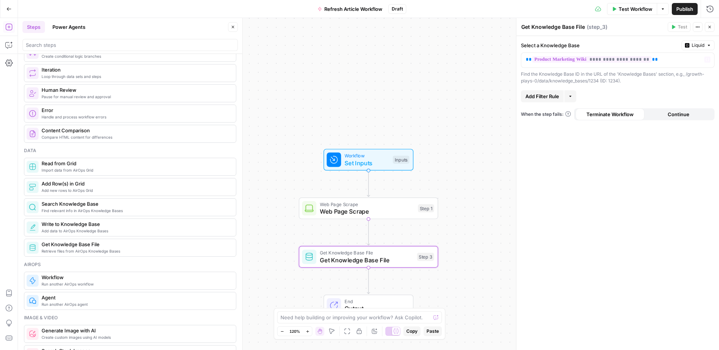
click at [711, 29] on icon "button" at bounding box center [710, 27] width 4 height 4
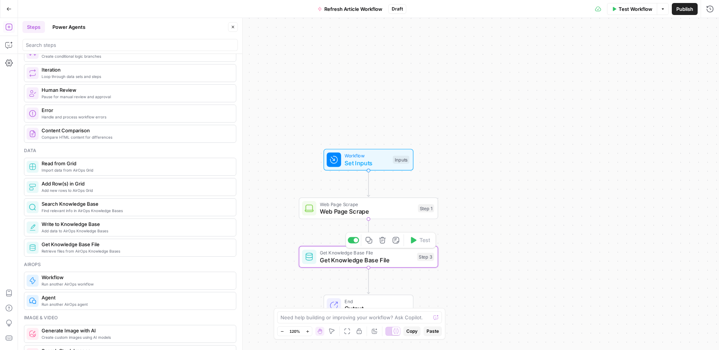
click at [385, 241] on icon "button" at bounding box center [382, 239] width 7 height 7
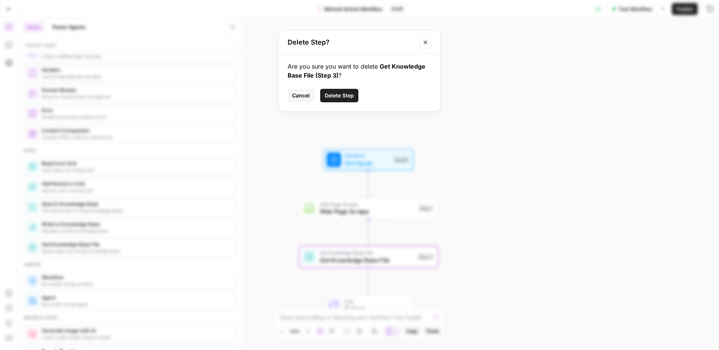
click at [344, 98] on span "Delete Step" at bounding box center [339, 95] width 29 height 7
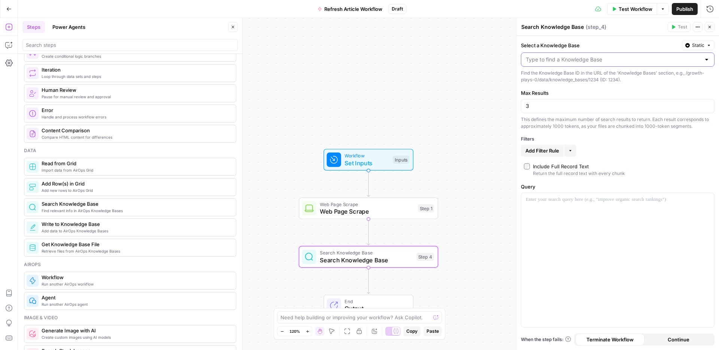
click at [565, 61] on input "Select a Knowledge Base" at bounding box center [613, 59] width 175 height 7
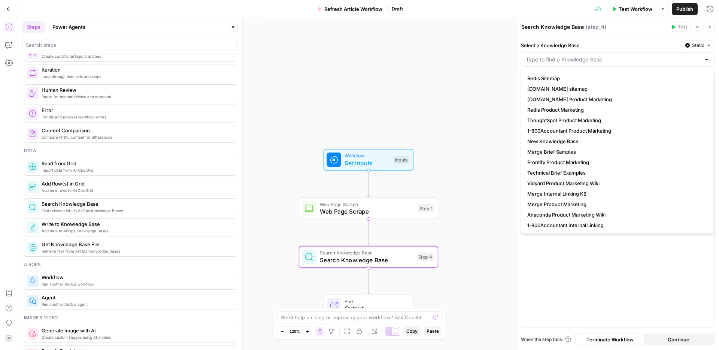
click at [703, 46] on span "Static" at bounding box center [698, 45] width 12 height 7
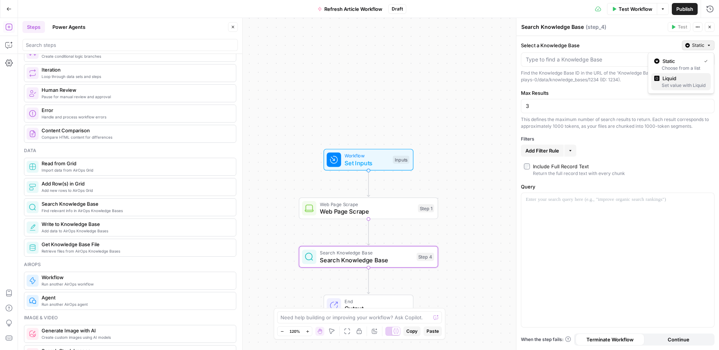
click at [680, 78] on span "Liquid" at bounding box center [684, 78] width 42 height 7
click at [600, 62] on p at bounding box center [612, 59] width 172 height 7
click at [706, 58] on icon "button" at bounding box center [708, 59] width 4 height 3
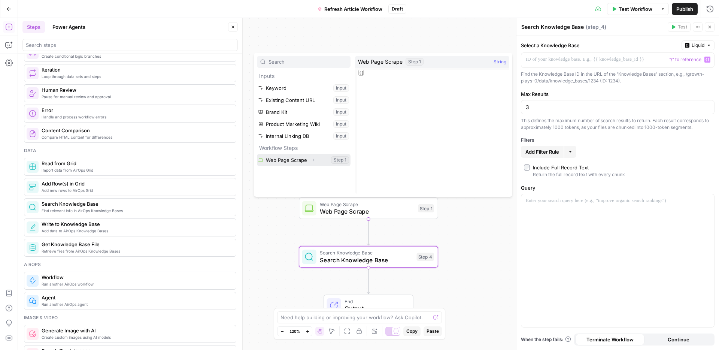
click at [294, 160] on button "Select variable Web Page Scrape" at bounding box center [304, 160] width 94 height 12
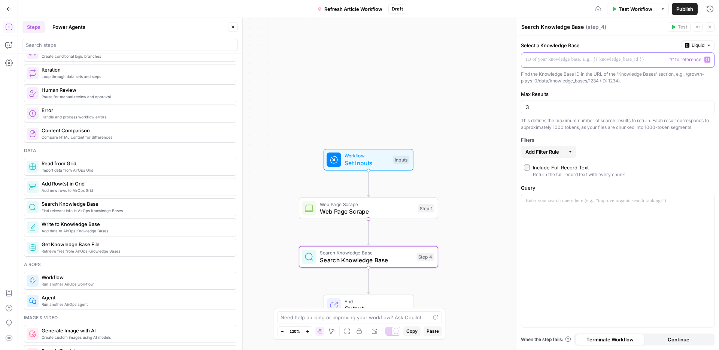
click at [707, 59] on icon "button" at bounding box center [708, 60] width 4 height 4
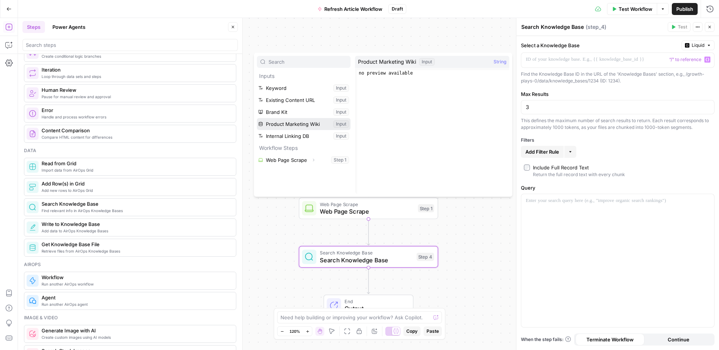
click at [290, 121] on button "Select variable Product Marketing Wiki" at bounding box center [304, 124] width 94 height 12
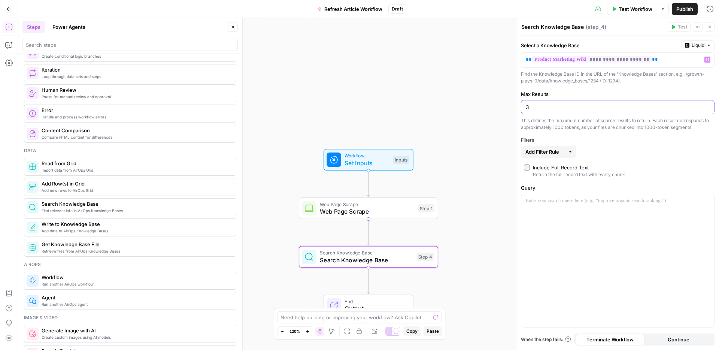
click at [531, 108] on input "3" at bounding box center [618, 106] width 184 height 7
type input "10"
click at [563, 202] on p at bounding box center [618, 200] width 184 height 7
click at [707, 201] on icon "button" at bounding box center [708, 201] width 4 height 4
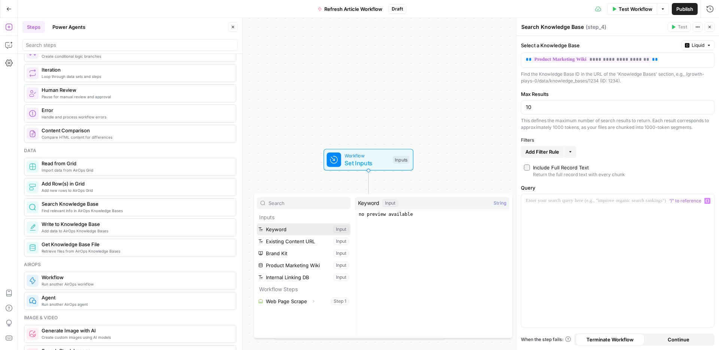
click at [297, 229] on button "Select variable Keyword" at bounding box center [304, 229] width 94 height 12
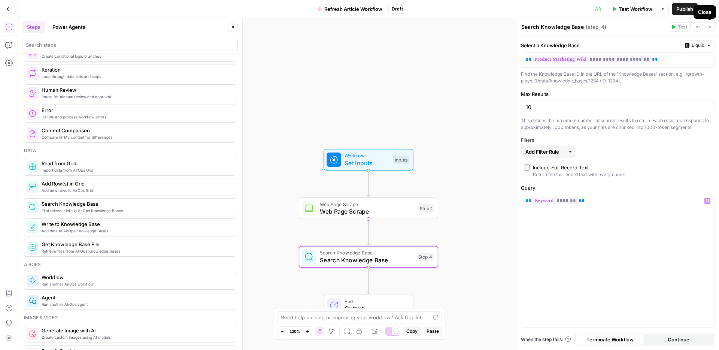
click at [710, 28] on icon "button" at bounding box center [710, 27] width 4 height 4
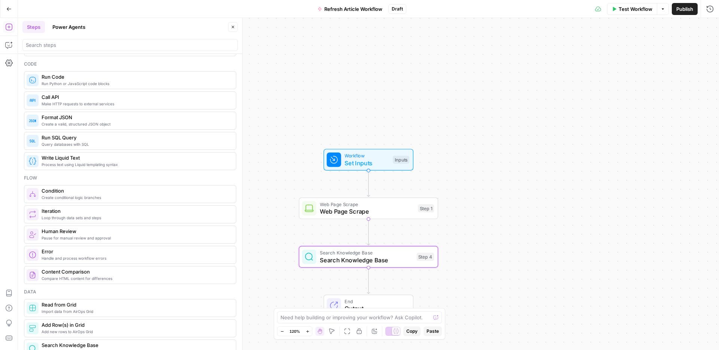
scroll to position [3, 0]
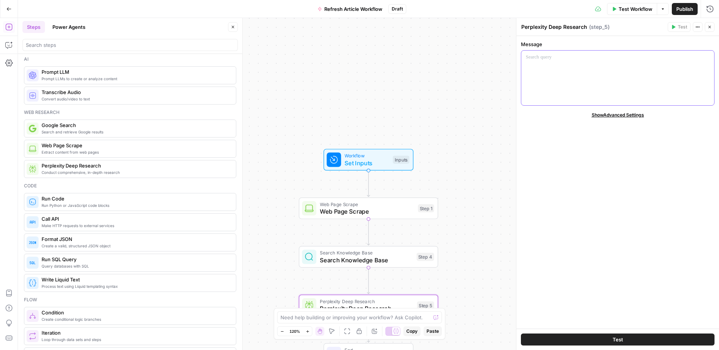
click at [547, 57] on p at bounding box center [618, 57] width 184 height 7
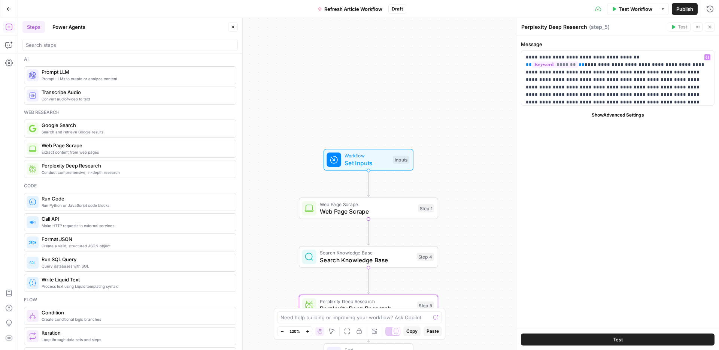
click at [711, 27] on icon "button" at bounding box center [710, 27] width 4 height 4
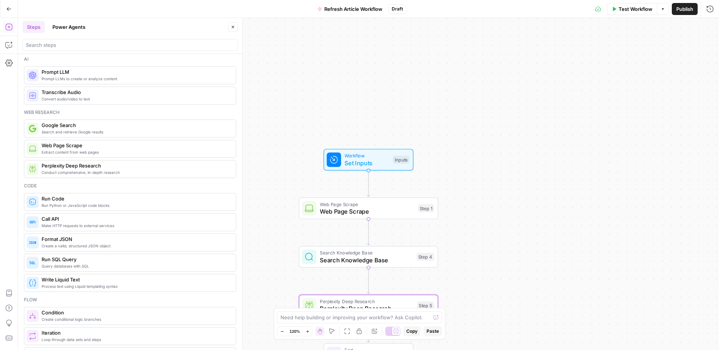
click at [687, 12] on span "Publish" at bounding box center [685, 8] width 17 height 7
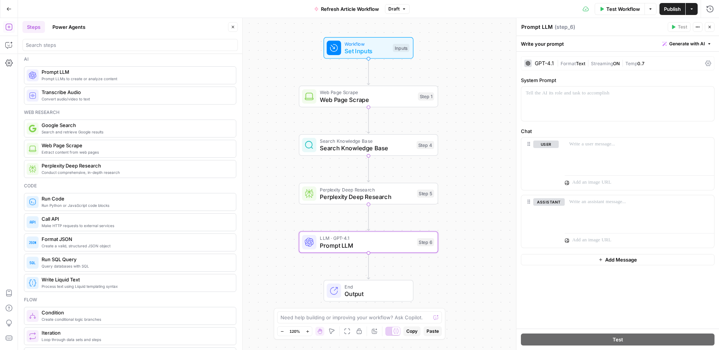
click at [546, 62] on div "GPT-4.1" at bounding box center [544, 63] width 19 height 5
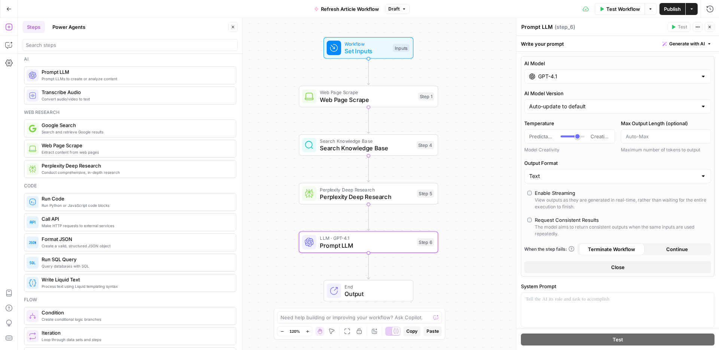
click at [582, 77] on input "GPT-4.1" at bounding box center [617, 76] width 159 height 7
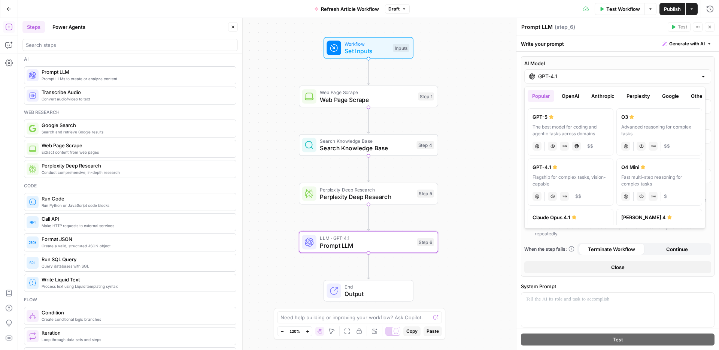
click at [601, 91] on button "Anthropic" at bounding box center [603, 96] width 32 height 12
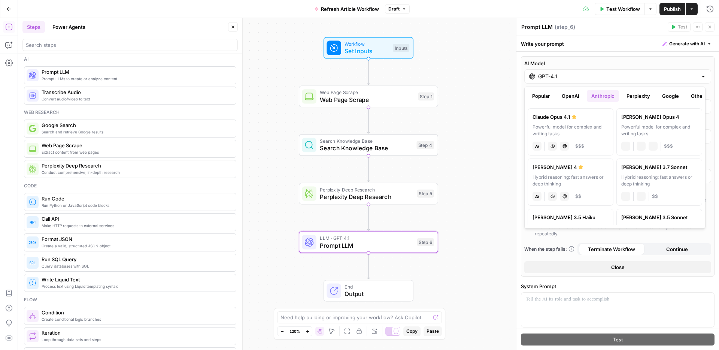
click at [573, 119] on icon at bounding box center [574, 117] width 4 height 4
type input "Claude Opus 4.1"
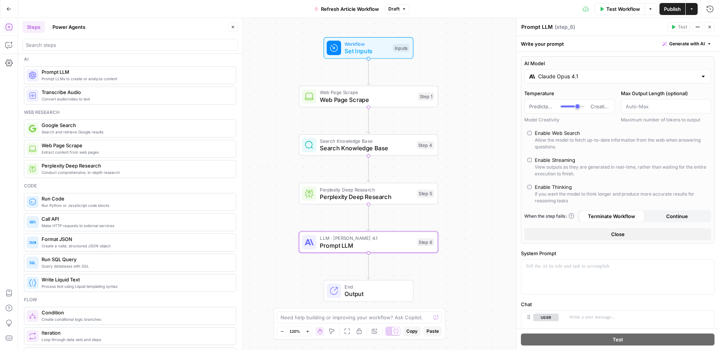
click at [547, 28] on textarea "Prompt LLM" at bounding box center [537, 26] width 31 height 7
type textarea "Summarize Research"
click at [565, 264] on p at bounding box center [618, 266] width 184 height 7
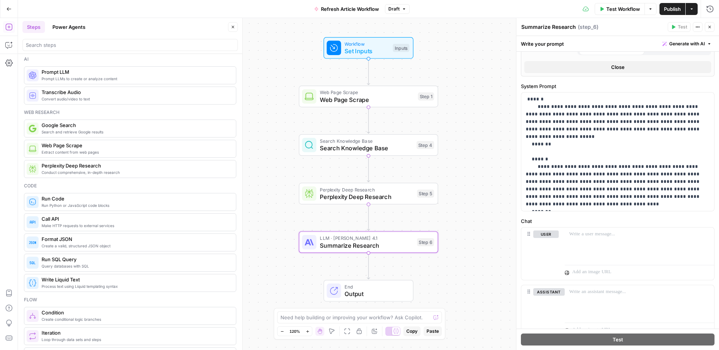
scroll to position [169, 0]
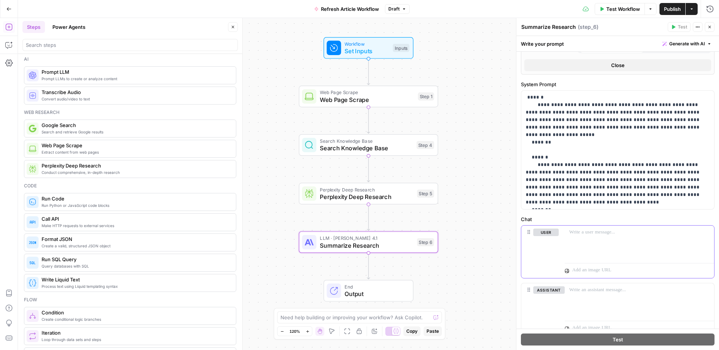
click at [591, 236] on p at bounding box center [639, 232] width 140 height 7
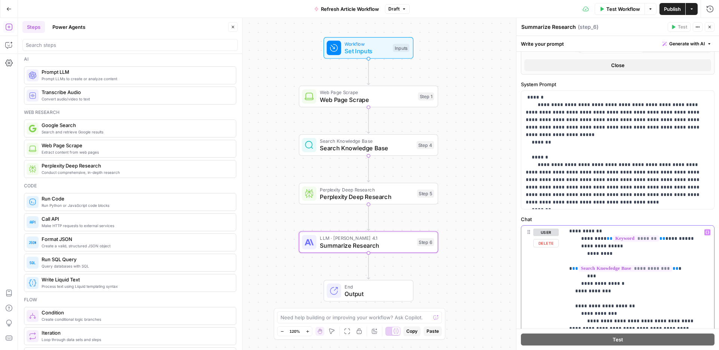
scroll to position [1, 0]
drag, startPoint x: 698, startPoint y: 261, endPoint x: 593, endPoint y: 261, distance: 104.9
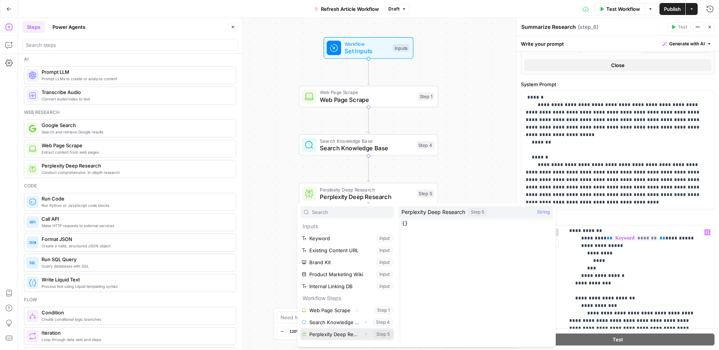
click at [341, 336] on button "Select variable Perplexity Deep Research" at bounding box center [347, 334] width 94 height 12
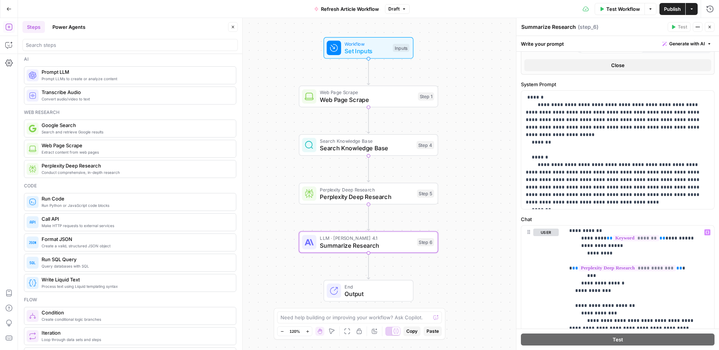
click at [671, 10] on span "Publish" at bounding box center [672, 8] width 17 height 7
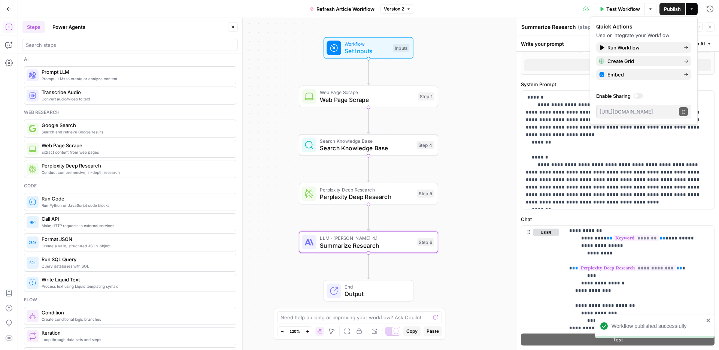
click at [473, 10] on div "Test Workflow Options Publish Actions Run History" at bounding box center [566, 9] width 305 height 18
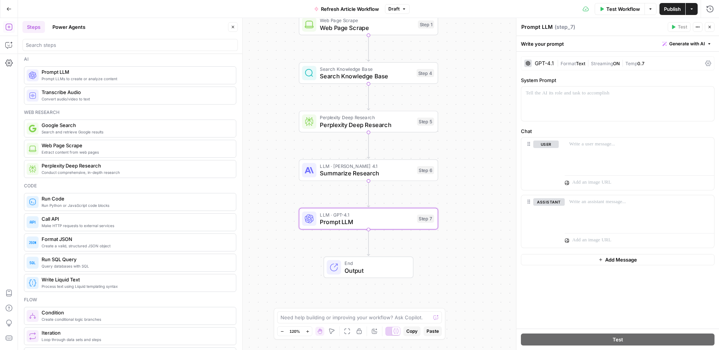
click at [549, 60] on div "GPT-4.1" at bounding box center [540, 63] width 30 height 7
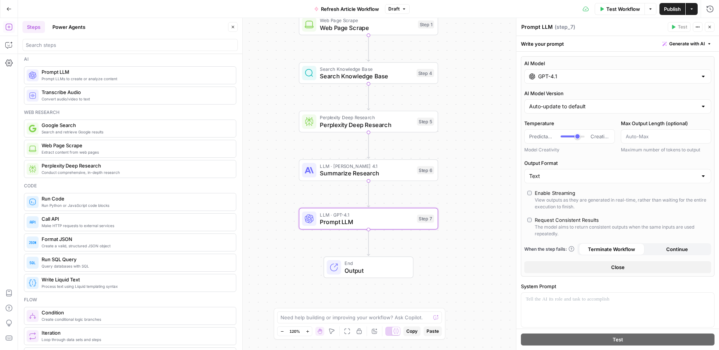
click at [570, 75] on input "GPT-4.1" at bounding box center [617, 76] width 159 height 7
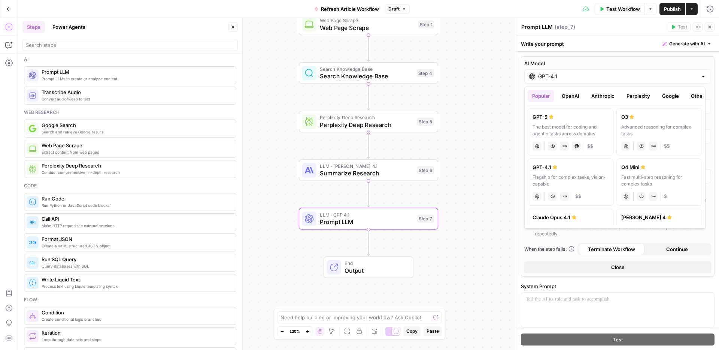
click at [602, 97] on button "Anthropic" at bounding box center [603, 96] width 32 height 12
click at [545, 28] on textarea "Prompt LLM" at bounding box center [537, 26] width 31 height 7
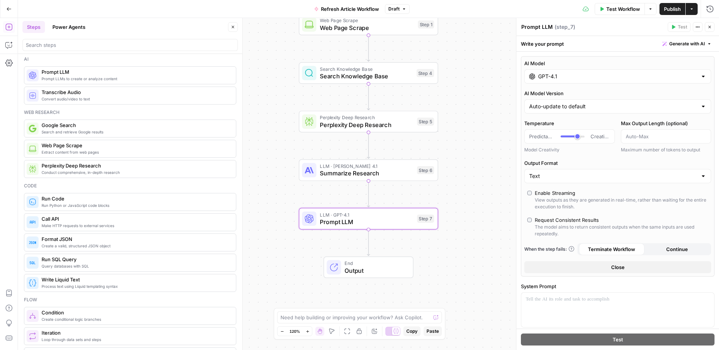
click at [545, 28] on textarea "Prompt LLM" at bounding box center [537, 26] width 31 height 7
type textarea "Improve Existing Article"
drag, startPoint x: 564, startPoint y: 84, endPoint x: 563, endPoint y: 80, distance: 4.6
click at [563, 83] on div "AI Model GPT-4.1 AI Model Version Auto-update to default Temperature Predictabl…" at bounding box center [618, 166] width 194 height 220
click at [563, 80] on input "GPT-4.1" at bounding box center [617, 76] width 159 height 7
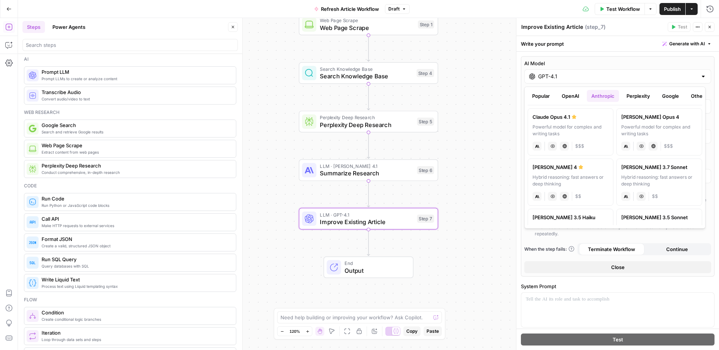
click at [575, 112] on label "[PERSON_NAME] Opus 4.1 Powerful model for complex and writing tasks anthropic V…" at bounding box center [571, 131] width 86 height 47
click at [581, 133] on div "Powerful model for complex and writing tasks" at bounding box center [571, 130] width 76 height 13
type input "Claude Opus 4.1"
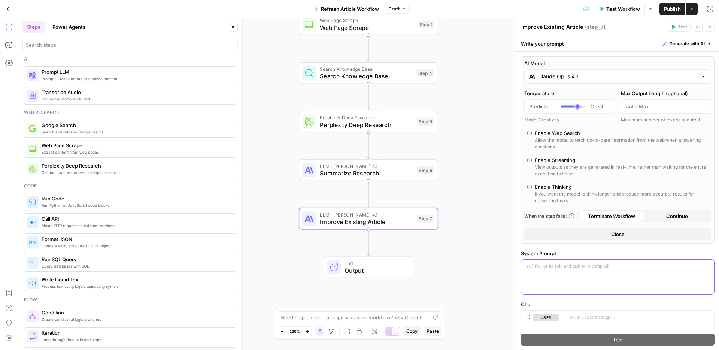
click at [580, 266] on p at bounding box center [618, 266] width 184 height 7
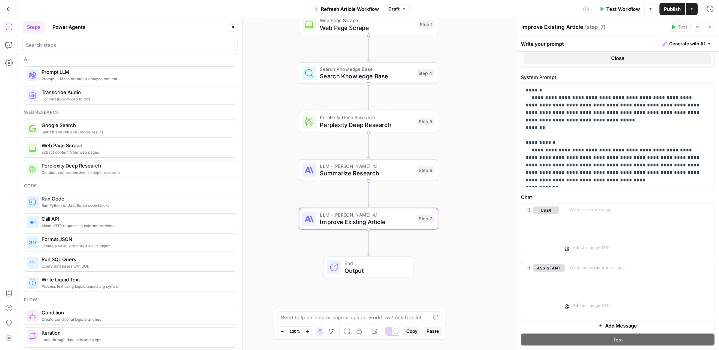
scroll to position [183, 0]
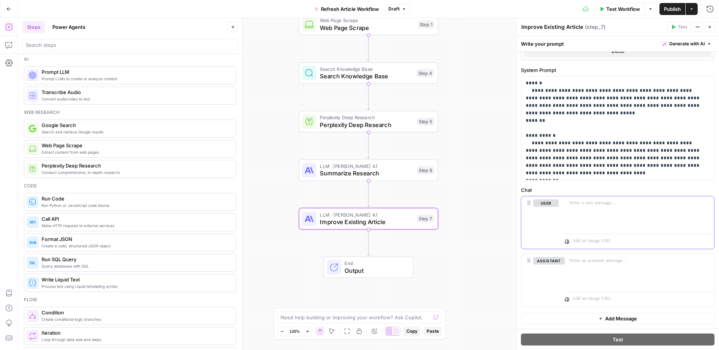
click at [595, 202] on p at bounding box center [639, 202] width 140 height 7
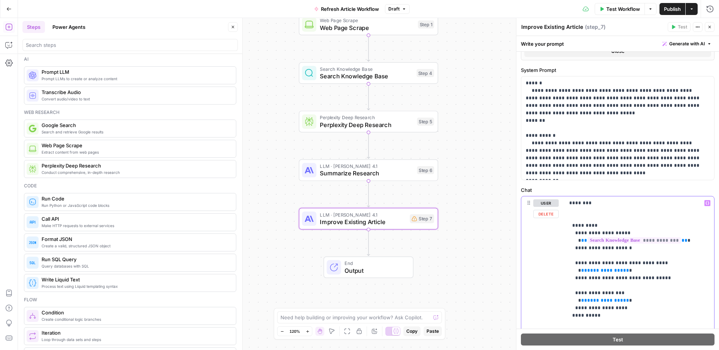
drag, startPoint x: 618, startPoint y: 270, endPoint x: 580, endPoint y: 270, distance: 37.8
click at [706, 202] on icon "button" at bounding box center [708, 203] width 4 height 4
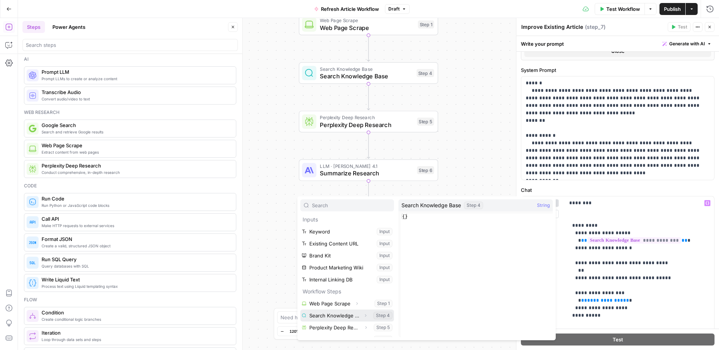
click at [340, 314] on button "Select variable Search Knowledge Base" at bounding box center [347, 315] width 94 height 12
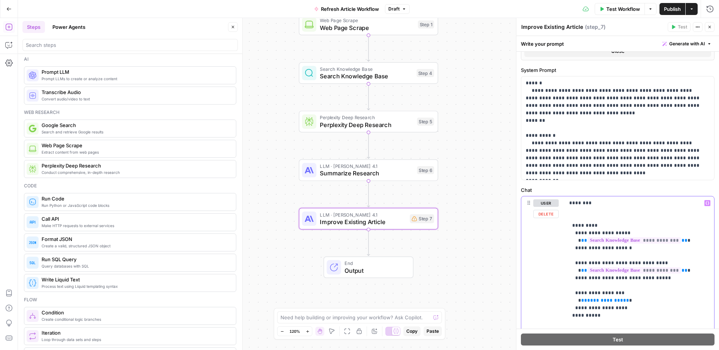
drag, startPoint x: 619, startPoint y: 300, endPoint x: 580, endPoint y: 302, distance: 39.4
click at [706, 205] on icon "button" at bounding box center [708, 203] width 4 height 4
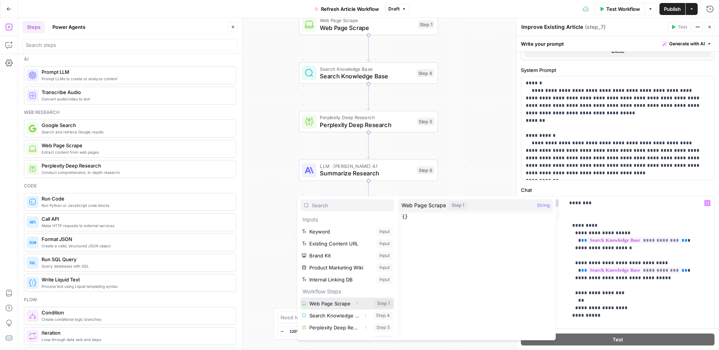
click at [330, 303] on button "Select variable Web Page Scrape" at bounding box center [347, 303] width 94 height 12
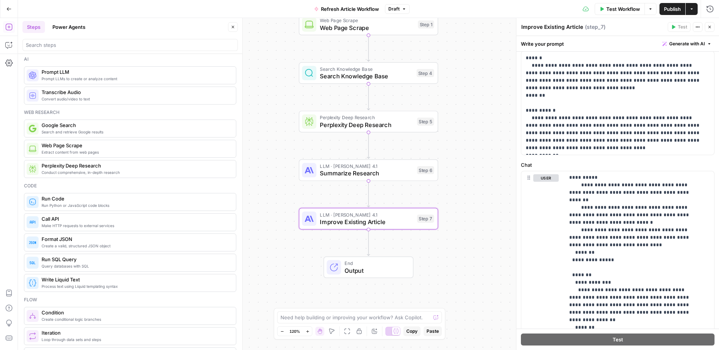
scroll to position [209, 0]
drag, startPoint x: 571, startPoint y: 245, endPoint x: 650, endPoint y: 237, distance: 79.4
click at [649, 237] on p "**********" at bounding box center [633, 143] width 129 height 659
click at [595, 245] on p "**********" at bounding box center [633, 143] width 129 height 659
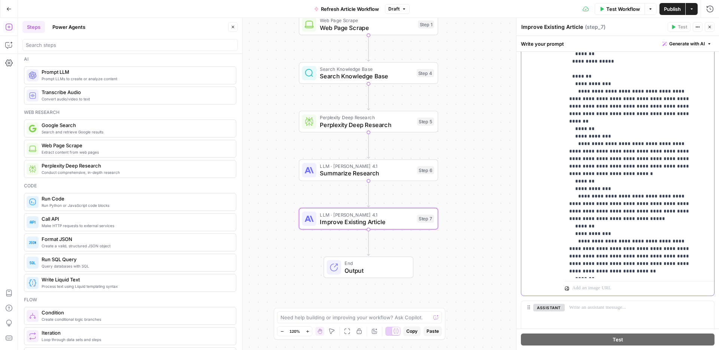
scroll to position [408, 0]
click at [711, 27] on icon "button" at bounding box center [710, 27] width 4 height 4
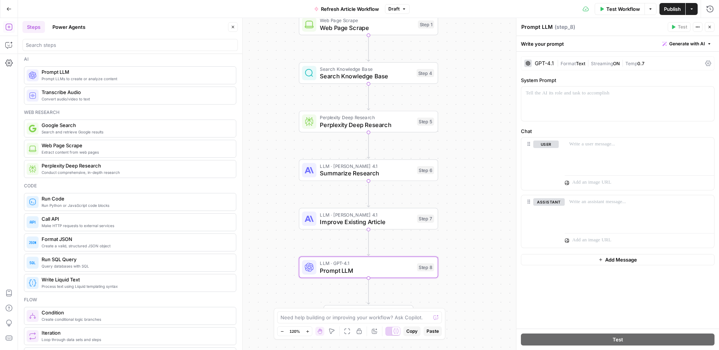
click at [551, 62] on div "GPT-4.1" at bounding box center [544, 63] width 19 height 5
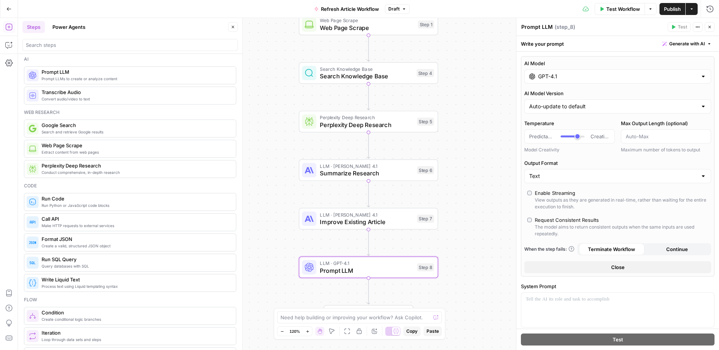
click at [556, 73] on input "GPT-4.1" at bounding box center [617, 76] width 159 height 7
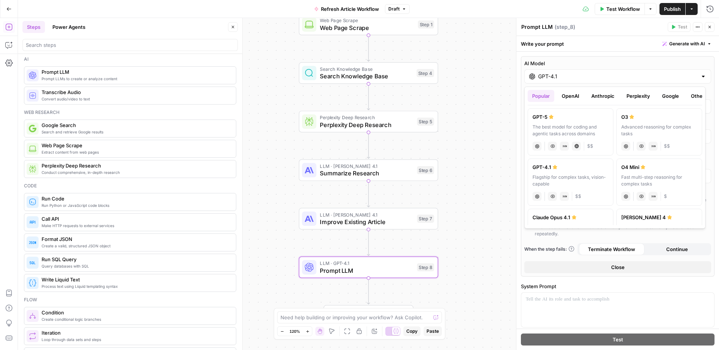
click at [603, 97] on button "Anthropic" at bounding box center [603, 96] width 32 height 12
click at [575, 120] on div "Claude Opus 4.1" at bounding box center [571, 116] width 76 height 7
type input "Claude Opus 4.1"
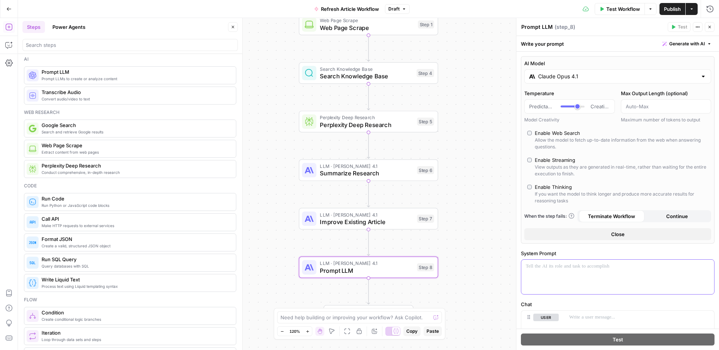
click at [563, 268] on p at bounding box center [618, 266] width 184 height 7
click at [550, 267] on p at bounding box center [618, 266] width 184 height 7
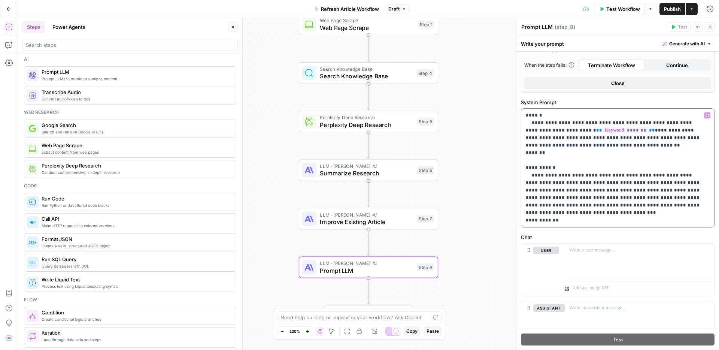
scroll to position [155, 0]
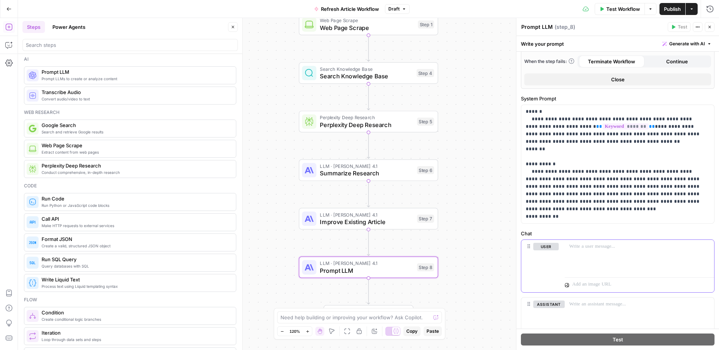
click at [597, 248] on p at bounding box center [639, 246] width 140 height 7
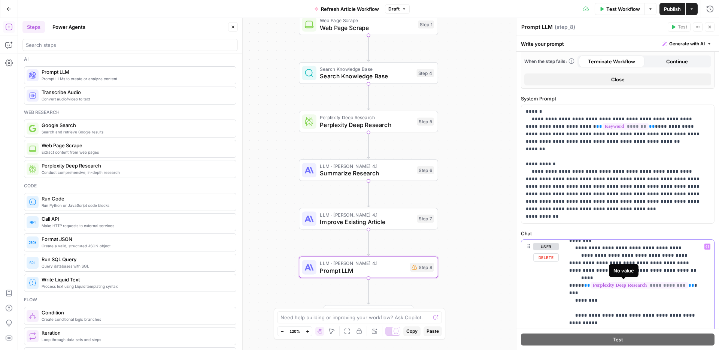
scroll to position [0, 0]
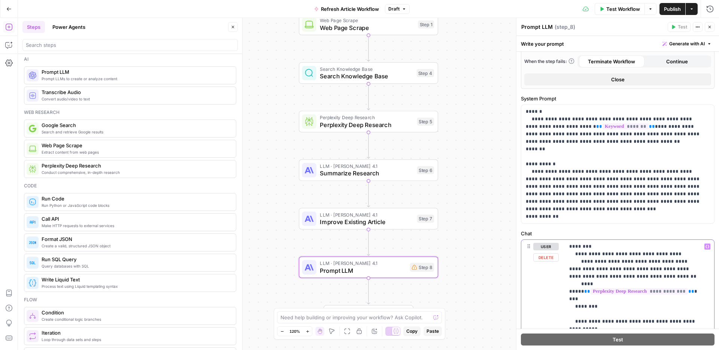
drag, startPoint x: 677, startPoint y: 291, endPoint x: 571, endPoint y: 290, distance: 106.8
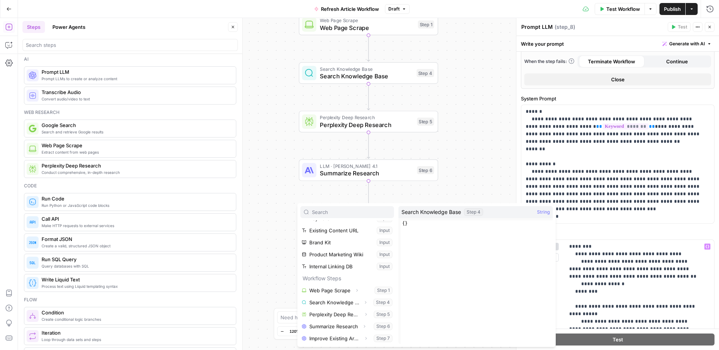
scroll to position [20, 0]
click at [332, 323] on button "Select variable Summarize Research" at bounding box center [347, 326] width 94 height 12
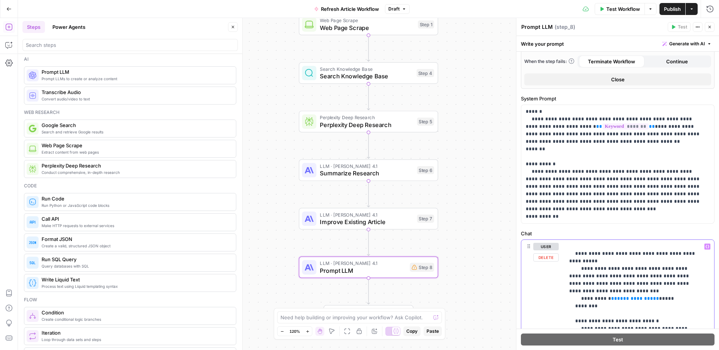
scroll to position [79, 0]
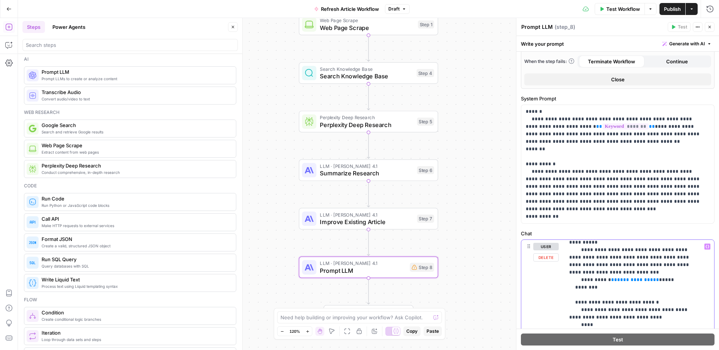
drag, startPoint x: 648, startPoint y: 280, endPoint x: 607, endPoint y: 280, distance: 41.6
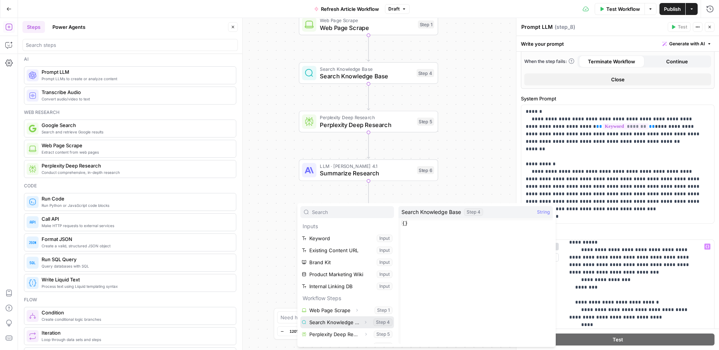
click at [330, 321] on button "Select variable Search Knowledge Base" at bounding box center [347, 322] width 94 height 12
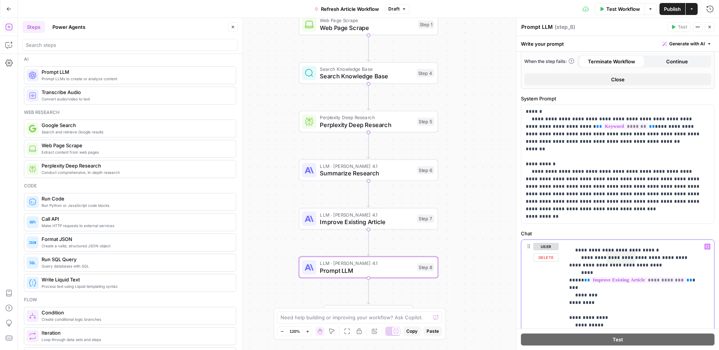
scroll to position [151, 0]
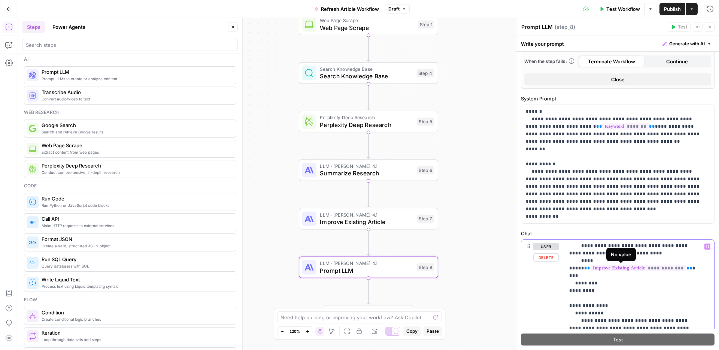
drag, startPoint x: 673, startPoint y: 267, endPoint x: 590, endPoint y: 267, distance: 82.4
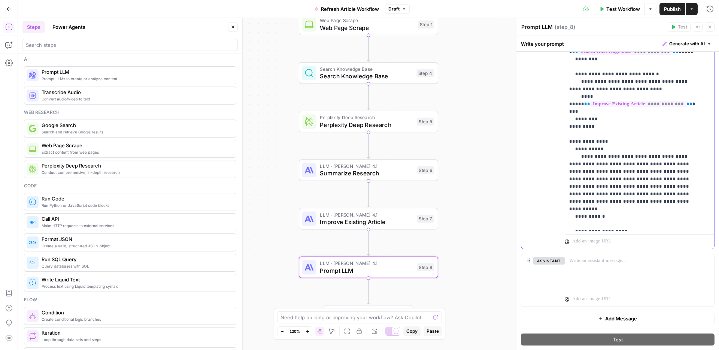
scroll to position [0, 0]
click at [543, 27] on textarea "Prompt LLM" at bounding box center [537, 26] width 31 height 7
type textarea "Suggestions for New Sections"
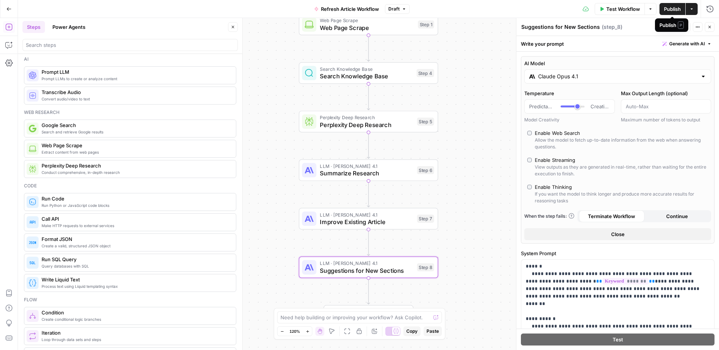
click at [670, 7] on span "Publish" at bounding box center [672, 8] width 17 height 7
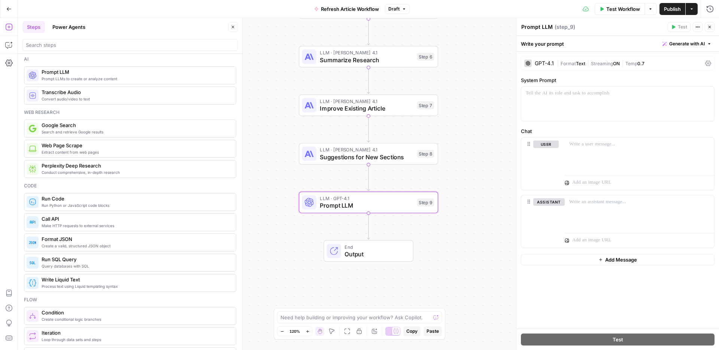
click at [546, 28] on textarea "Prompt LLM" at bounding box center [537, 26] width 31 height 7
type textarea "Combine Sections"
click at [552, 64] on div "GPT-4.1" at bounding box center [544, 63] width 19 height 5
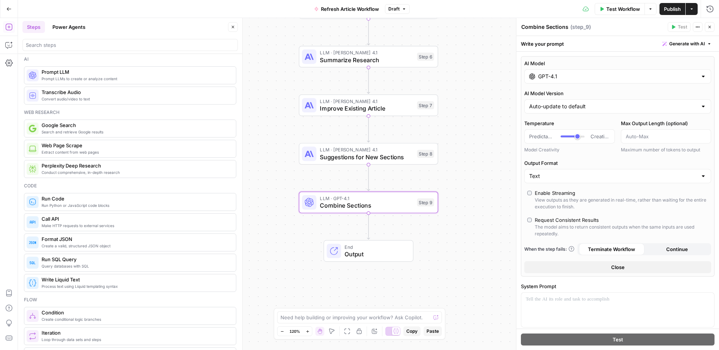
click at [568, 75] on input "GPT-4.1" at bounding box center [617, 76] width 159 height 7
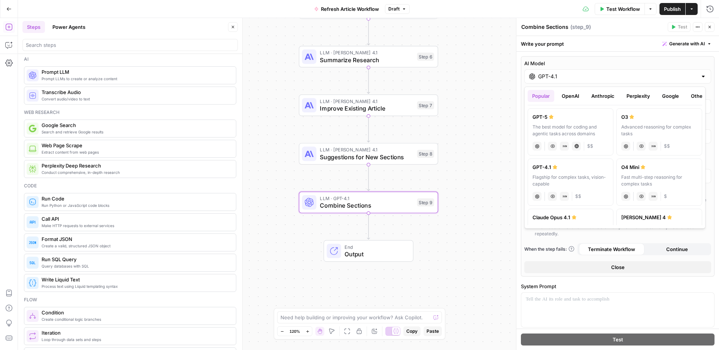
click at [613, 93] on button "Anthropic" at bounding box center [603, 96] width 32 height 12
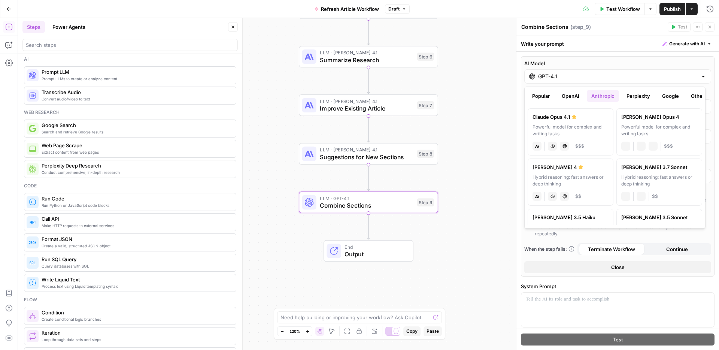
click at [575, 121] on label "[PERSON_NAME] Opus 4.1 Powerful model for complex and writing tasks anthropic V…" at bounding box center [571, 131] width 86 height 47
type input "Claude Opus 4.1"
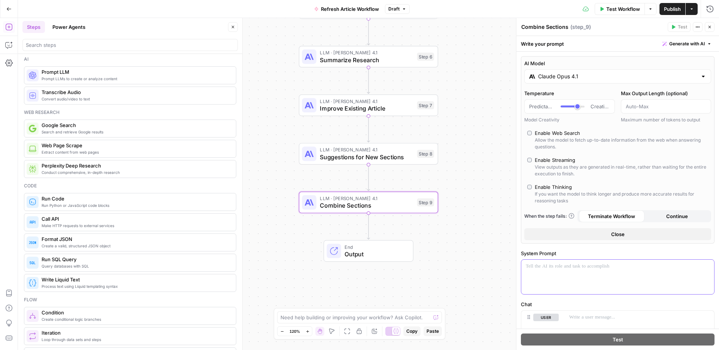
click at [571, 269] on p at bounding box center [618, 266] width 184 height 7
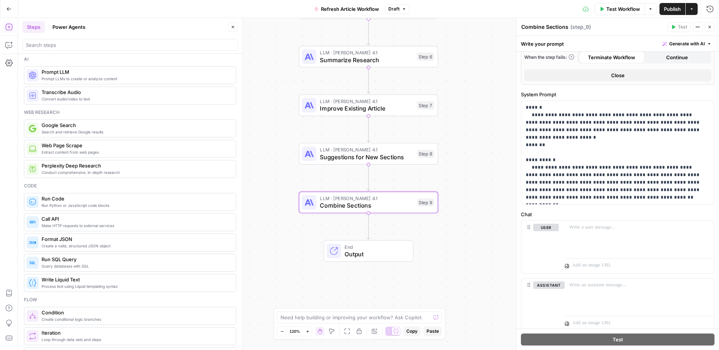
scroll to position [183, 0]
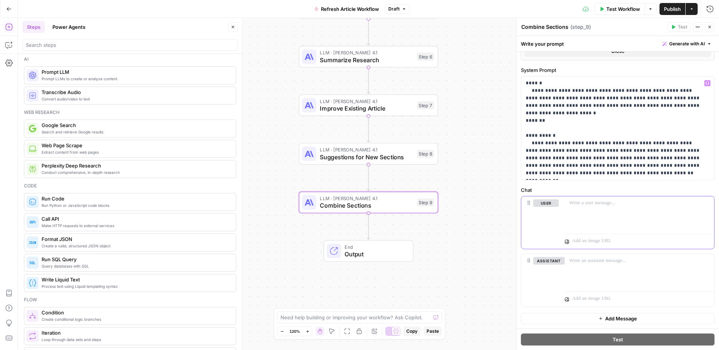
click at [590, 203] on p at bounding box center [639, 202] width 140 height 7
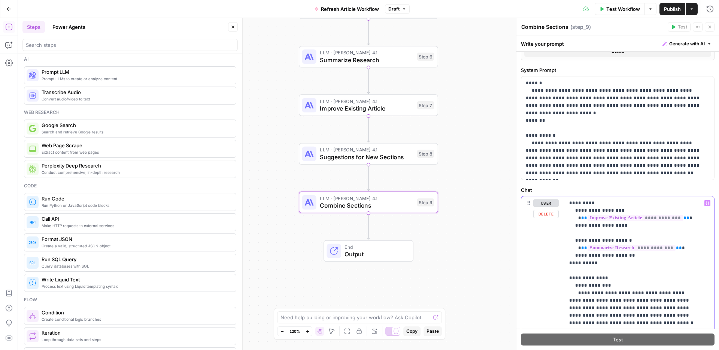
drag, startPoint x: 677, startPoint y: 247, endPoint x: 580, endPoint y: 247, distance: 97.0
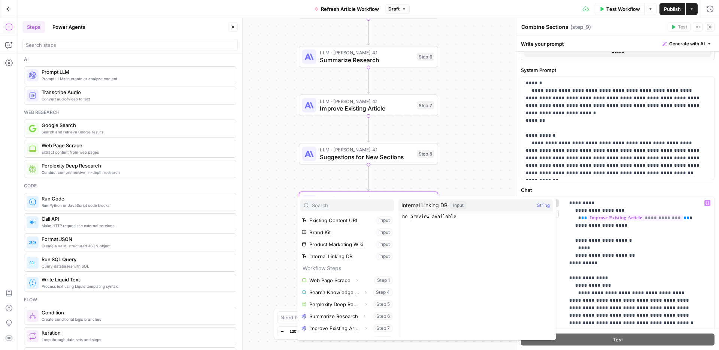
scroll to position [32, 0]
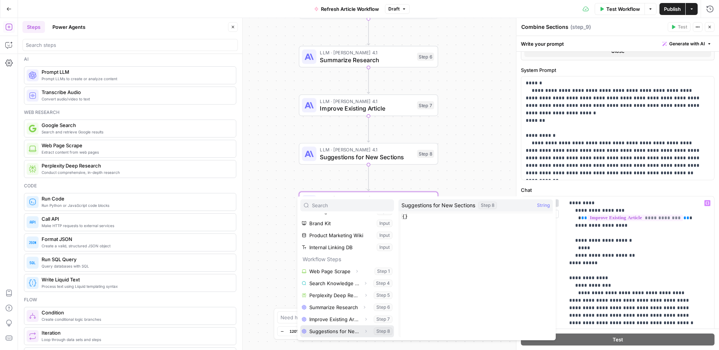
click at [330, 329] on button "Select variable Suggestions for New Sections" at bounding box center [347, 331] width 94 height 12
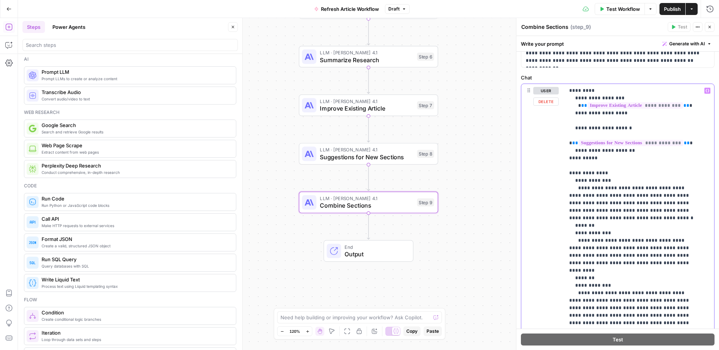
scroll to position [200, 0]
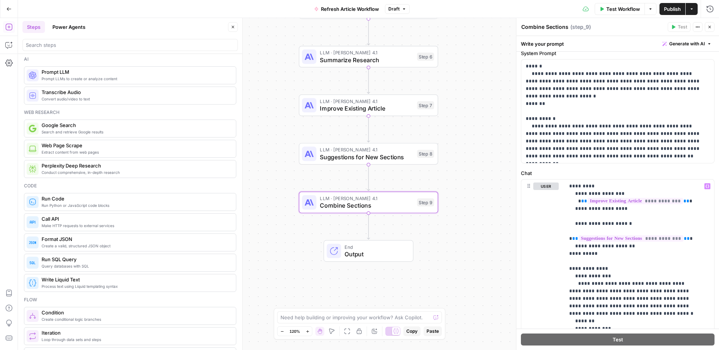
click at [664, 11] on span "Publish" at bounding box center [672, 8] width 17 height 7
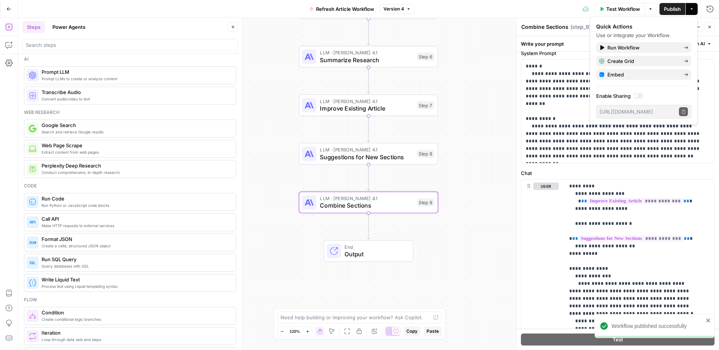
click at [391, 229] on div "Workflow Set Inputs Inputs Web Page Scrape Web Page Scrape Step 1 Search Knowle…" at bounding box center [368, 184] width 701 height 332
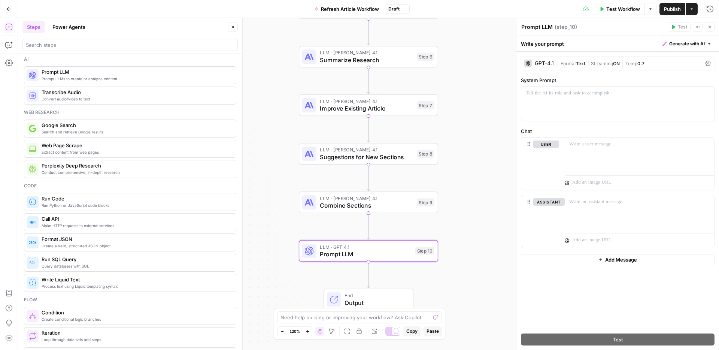
click at [551, 30] on textarea "Prompt LLM" at bounding box center [537, 26] width 31 height 7
click at [550, 30] on textarea "Prompt LLM" at bounding box center [537, 26] width 31 height 7
type textarea "Final Edit"
click at [553, 64] on div "GPT-4.1" at bounding box center [544, 63] width 19 height 5
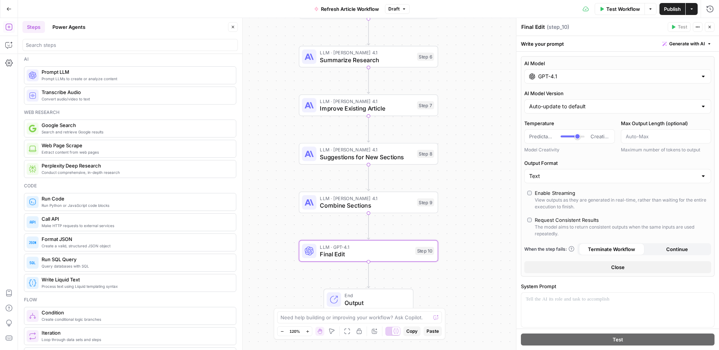
click at [581, 81] on div "GPT-4.1" at bounding box center [618, 76] width 187 height 14
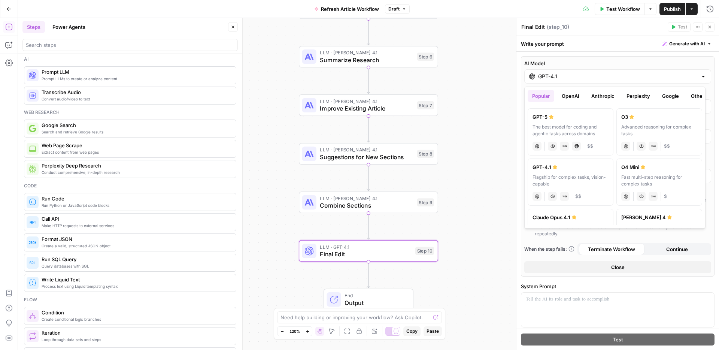
click at [604, 100] on button "Anthropic" at bounding box center [603, 96] width 32 height 12
click at [572, 122] on label "[PERSON_NAME] Opus 4.1 Powerful model for complex and writing tasks anthropic V…" at bounding box center [571, 131] width 86 height 47
type input "Claude Opus 4.1"
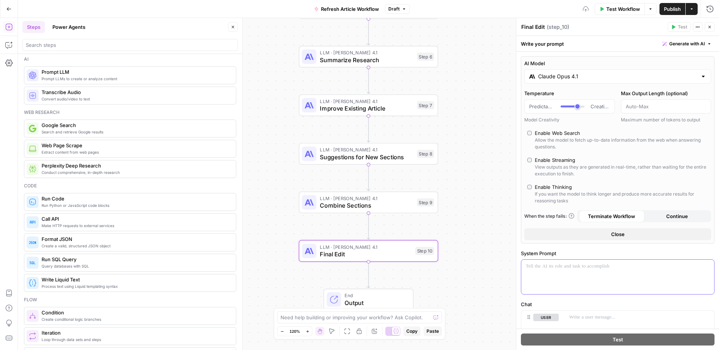
click at [562, 270] on div at bounding box center [618, 277] width 193 height 34
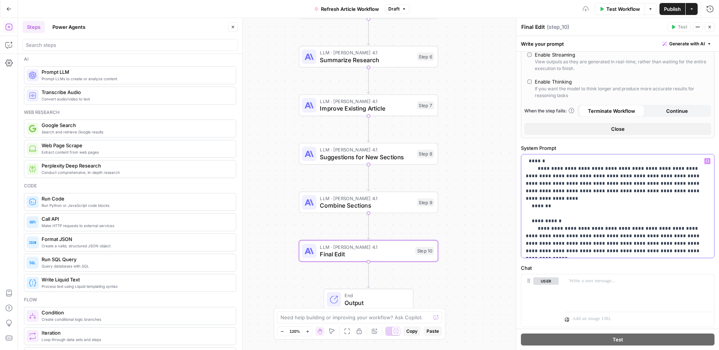
scroll to position [106, 0]
click at [614, 284] on div at bounding box center [639, 291] width 149 height 34
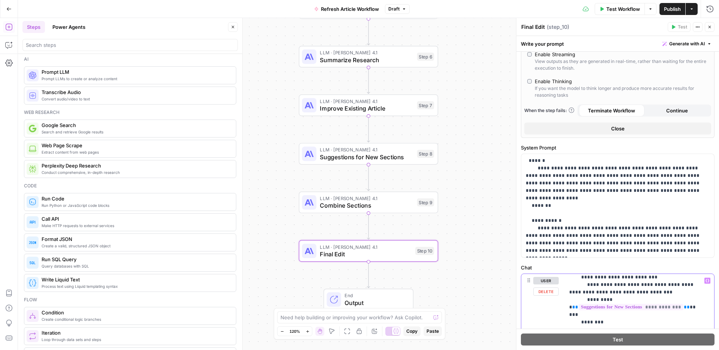
scroll to position [30, 0]
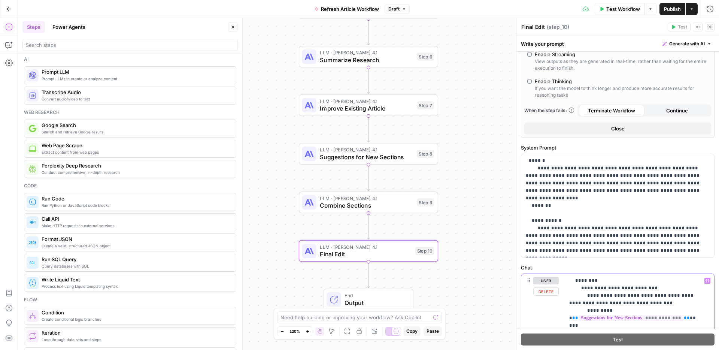
drag, startPoint x: 691, startPoint y: 317, endPoint x: 572, endPoint y: 318, distance: 118.4
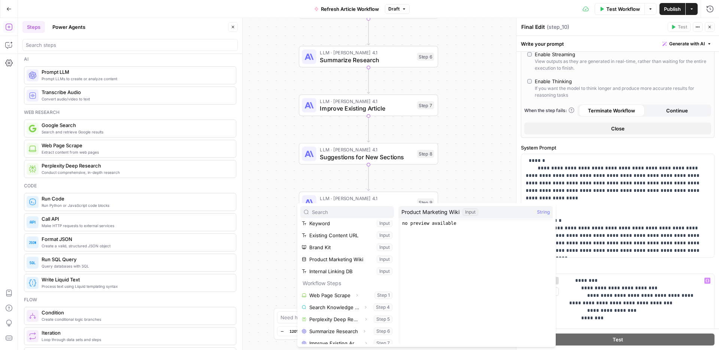
scroll to position [44, 0]
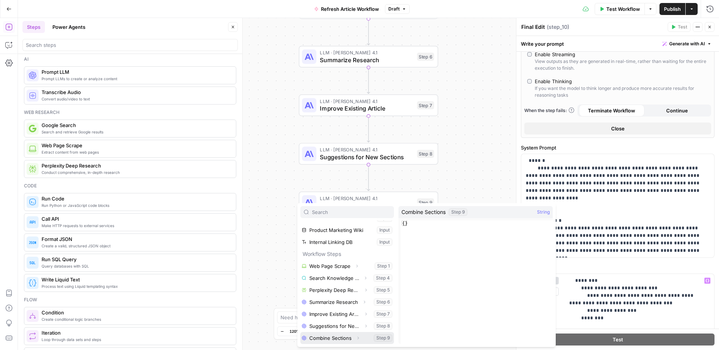
click at [329, 333] on button "Select variable Combine Sections" at bounding box center [347, 338] width 94 height 12
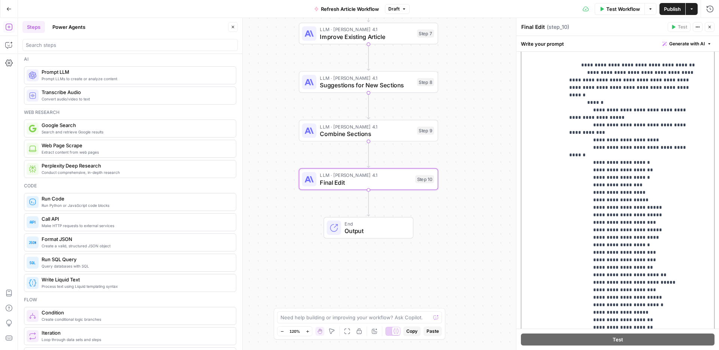
scroll to position [0, 0]
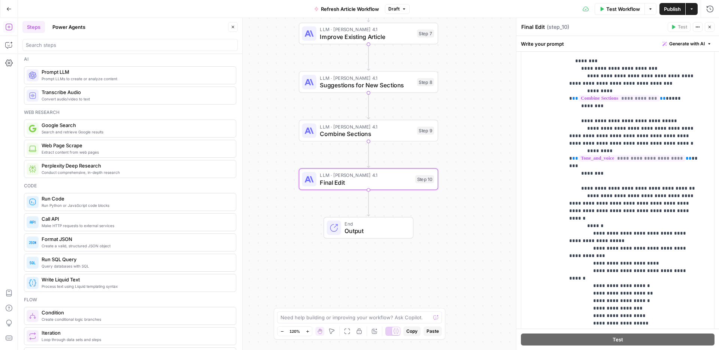
click at [714, 27] on button "Close" at bounding box center [710, 27] width 10 height 10
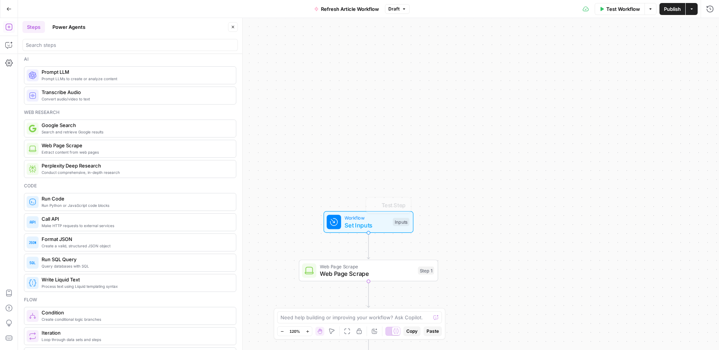
click at [370, 226] on span "Set Inputs" at bounding box center [367, 225] width 45 height 9
click at [614, 203] on span "Add Field" at bounding box center [609, 203] width 22 height 7
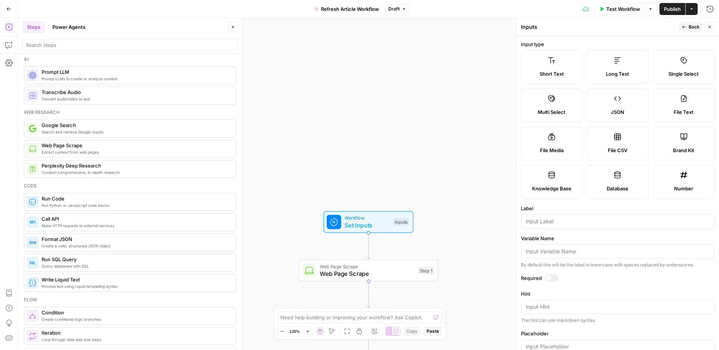
click at [642, 71] on div "Long Text" at bounding box center [617, 73] width 49 height 7
click at [559, 225] on input "Label" at bounding box center [618, 221] width 184 height 7
type input "Clearscope Subtopics"
click at [687, 30] on button "Back" at bounding box center [691, 27] width 24 height 10
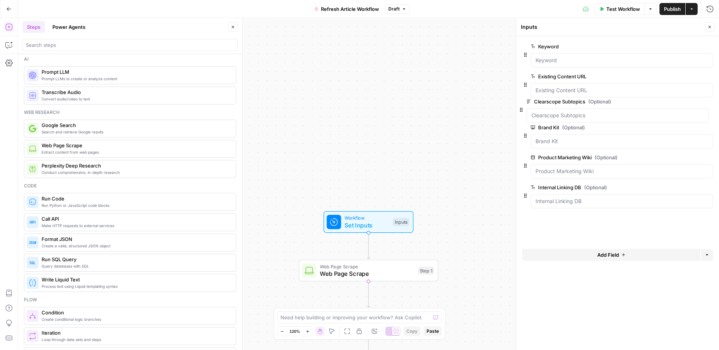
drag, startPoint x: 527, startPoint y: 203, endPoint x: 523, endPoint y: 103, distance: 100.1
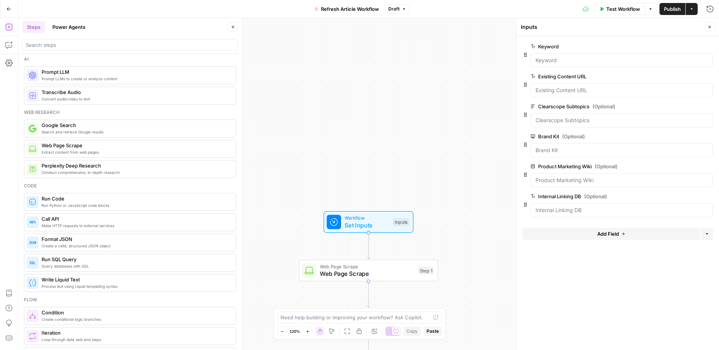
click at [710, 25] on icon "button" at bounding box center [710, 27] width 4 height 4
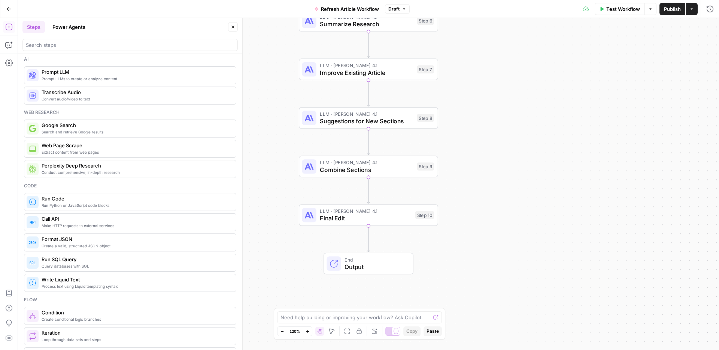
click at [368, 209] on span "LLM · [PERSON_NAME] 4.1" at bounding box center [366, 211] width 92 height 7
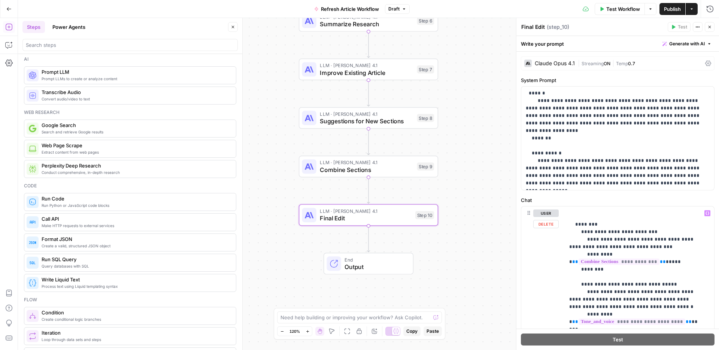
scroll to position [16, 0]
click at [560, 116] on p "**********" at bounding box center [615, 138] width 178 height 97
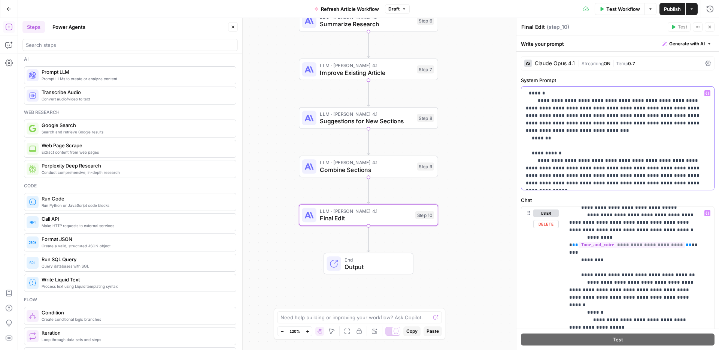
scroll to position [79, 0]
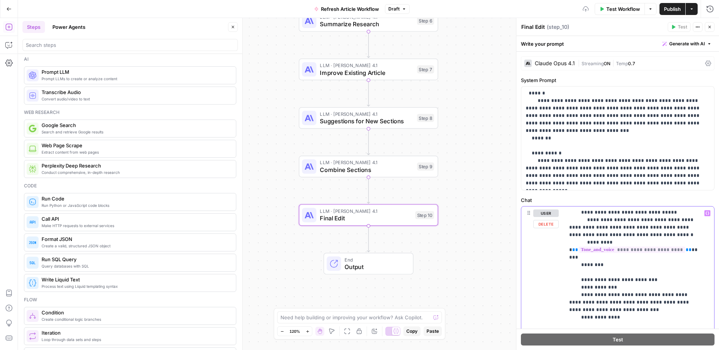
scroll to position [91, 0]
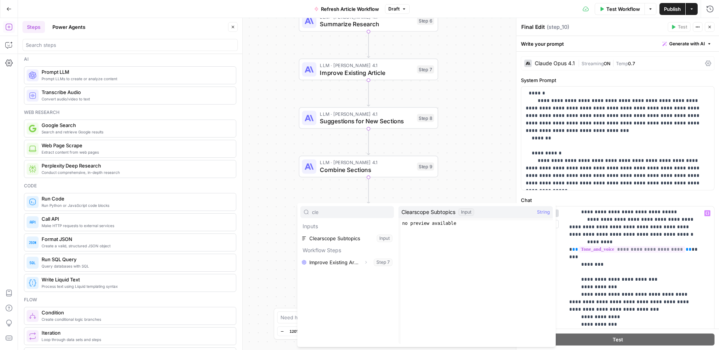
type input "cle"
click at [340, 234] on button "Select variable Clearscope Subtopics" at bounding box center [347, 238] width 94 height 12
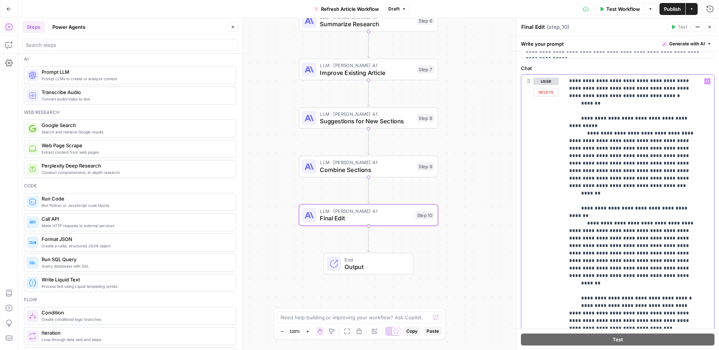
scroll to position [132, 0]
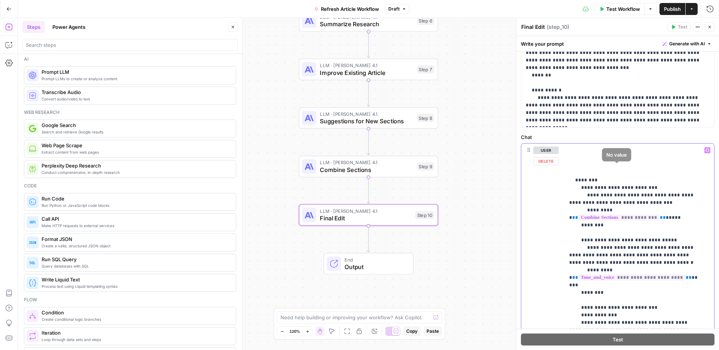
scroll to position [0, 0]
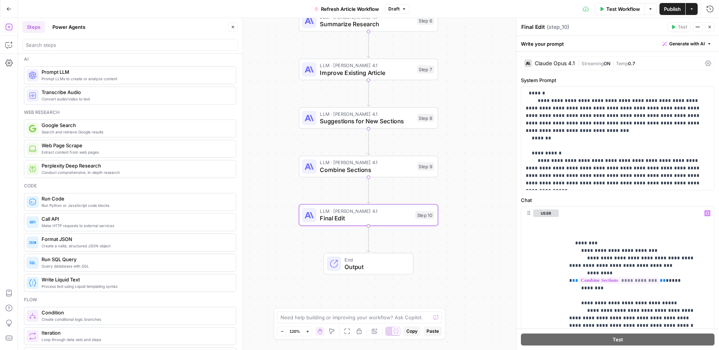
click at [666, 8] on span "Publish" at bounding box center [672, 8] width 17 height 7
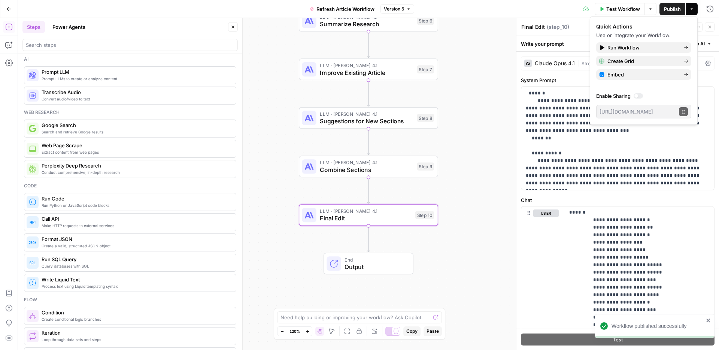
click at [571, 36] on div "Write your prompt Generate with AI" at bounding box center [618, 43] width 203 height 15
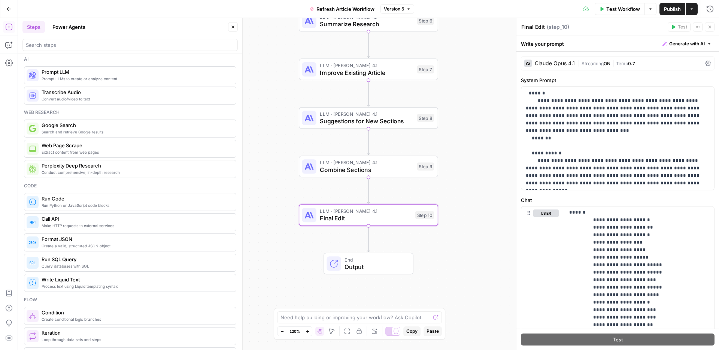
click at [712, 25] on button "Close" at bounding box center [710, 27] width 10 height 10
